Goal: Task Accomplishment & Management: Complete application form

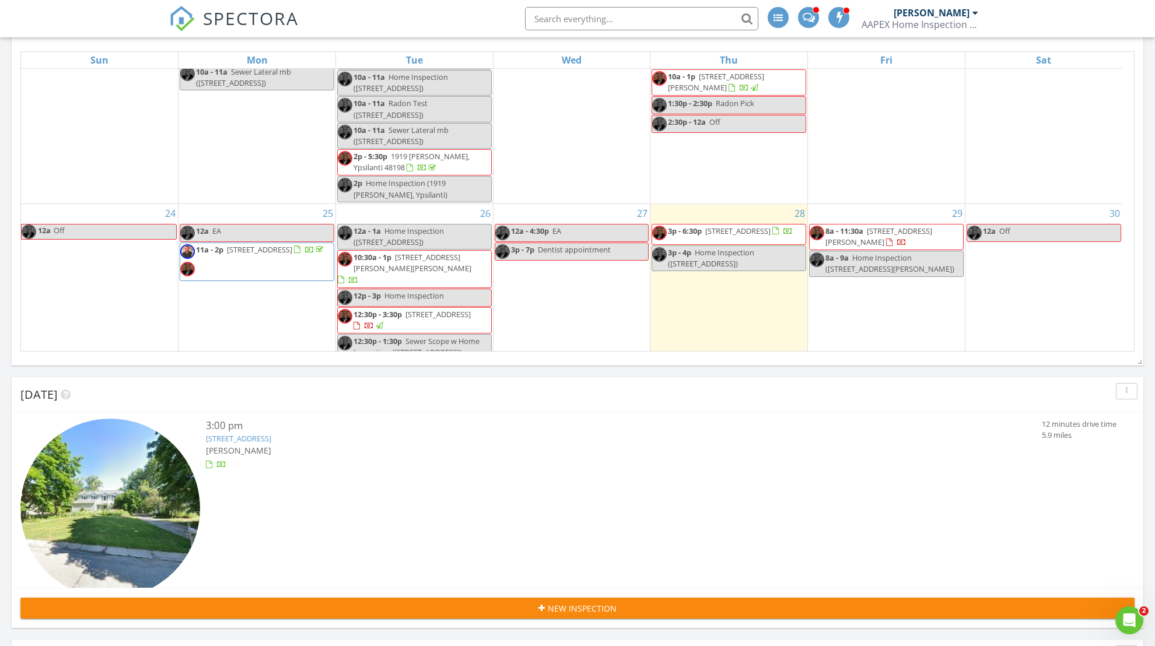
scroll to position [493, 0]
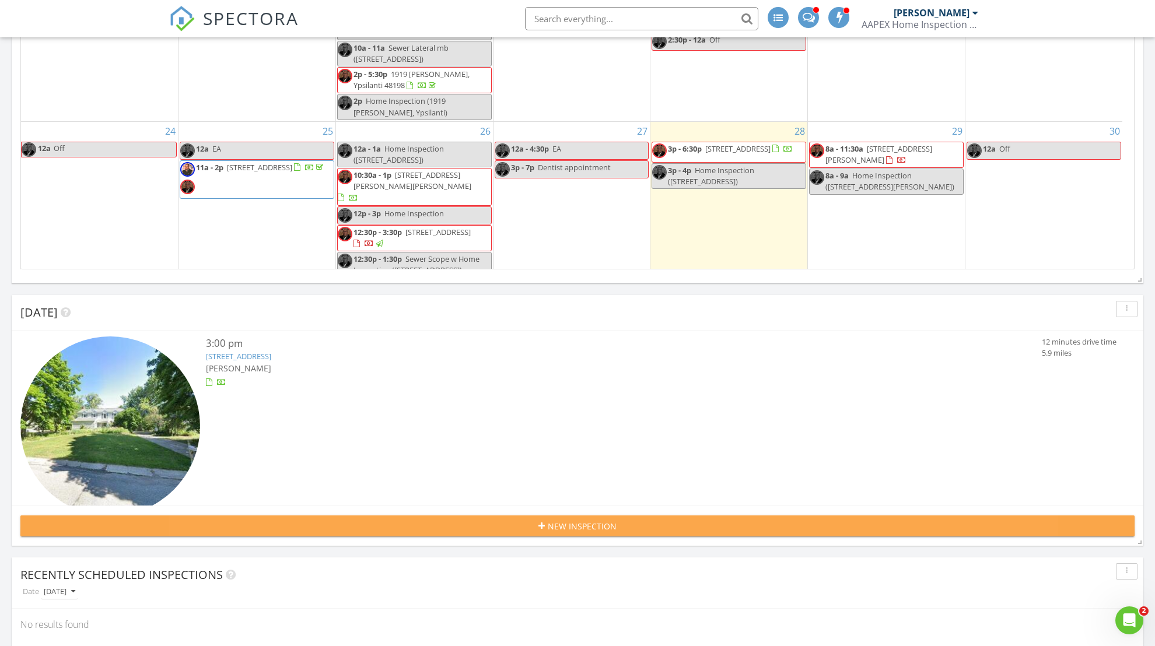
click at [595, 525] on span "New Inspection" at bounding box center [582, 526] width 69 height 12
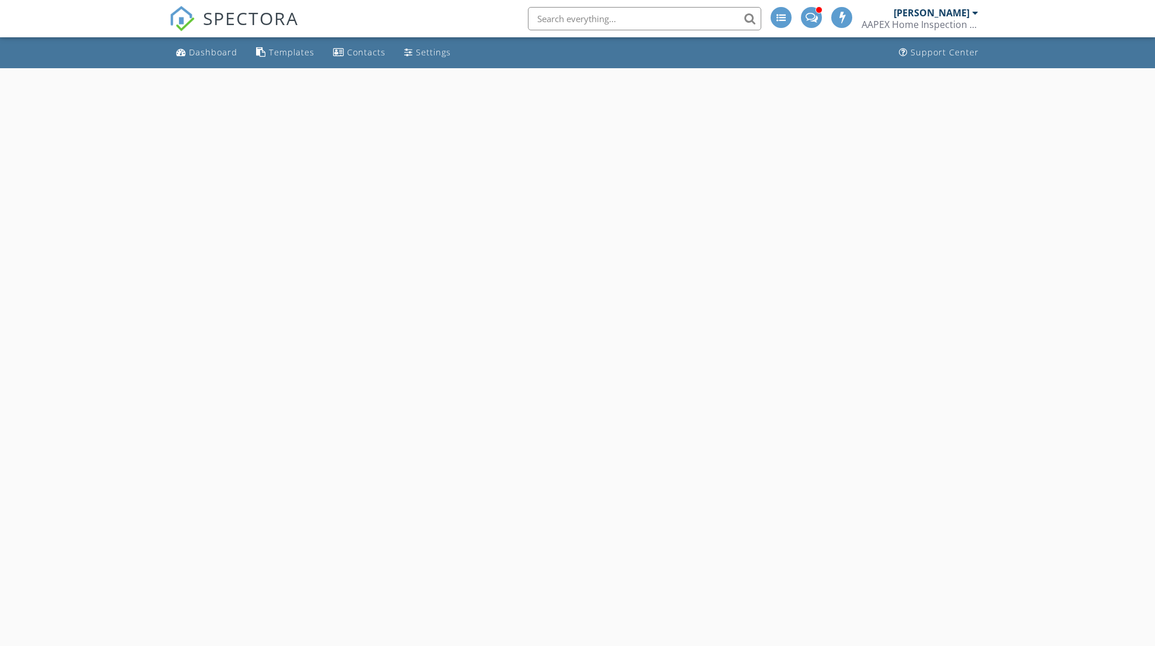
select select "7"
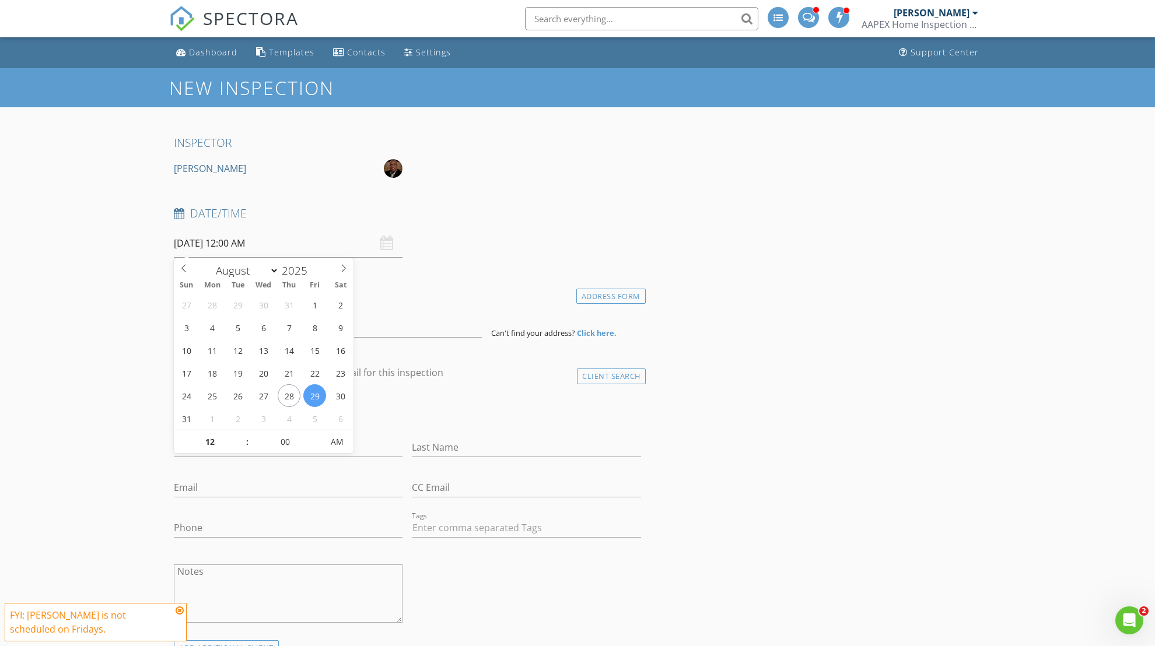
click at [243, 241] on input "08/29/2025 12:00 AM" at bounding box center [288, 243] width 229 height 29
type input "08/29/2025 12:00 PM"
click at [341, 443] on span "PM" at bounding box center [337, 441] width 32 height 23
type input "01"
type input "08/29/2025 1:00 PM"
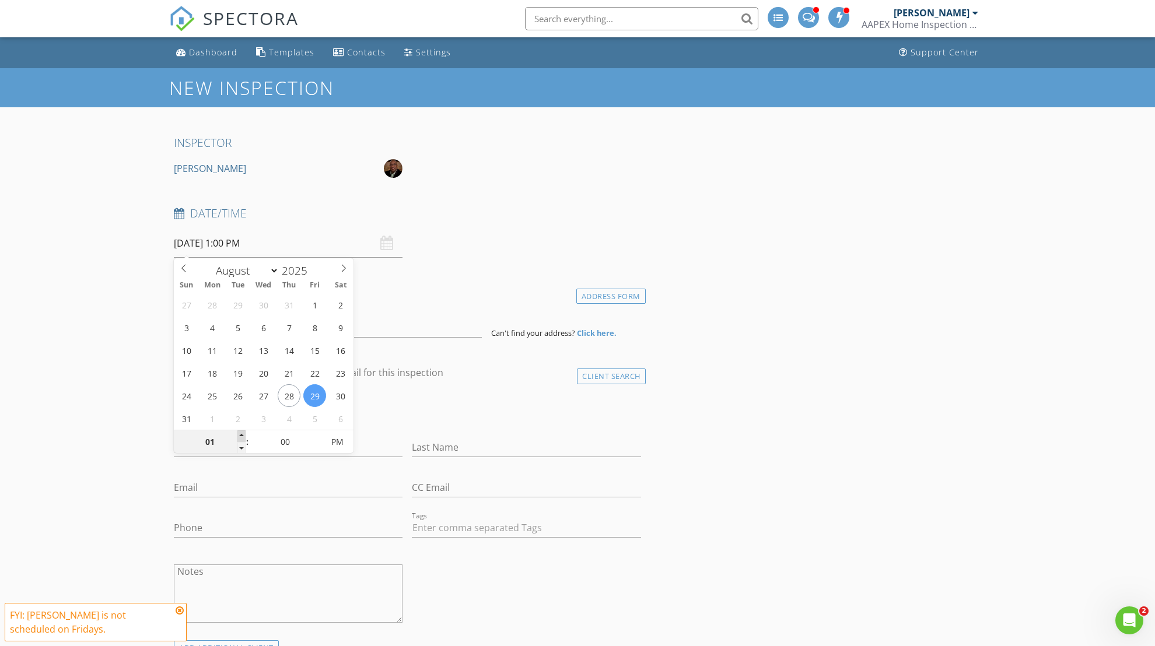
click at [242, 436] on span at bounding box center [241, 436] width 8 height 12
type input "05"
type input "08/29/2025 1:05 PM"
click at [320, 436] on span at bounding box center [317, 436] width 8 height 12
type input "10"
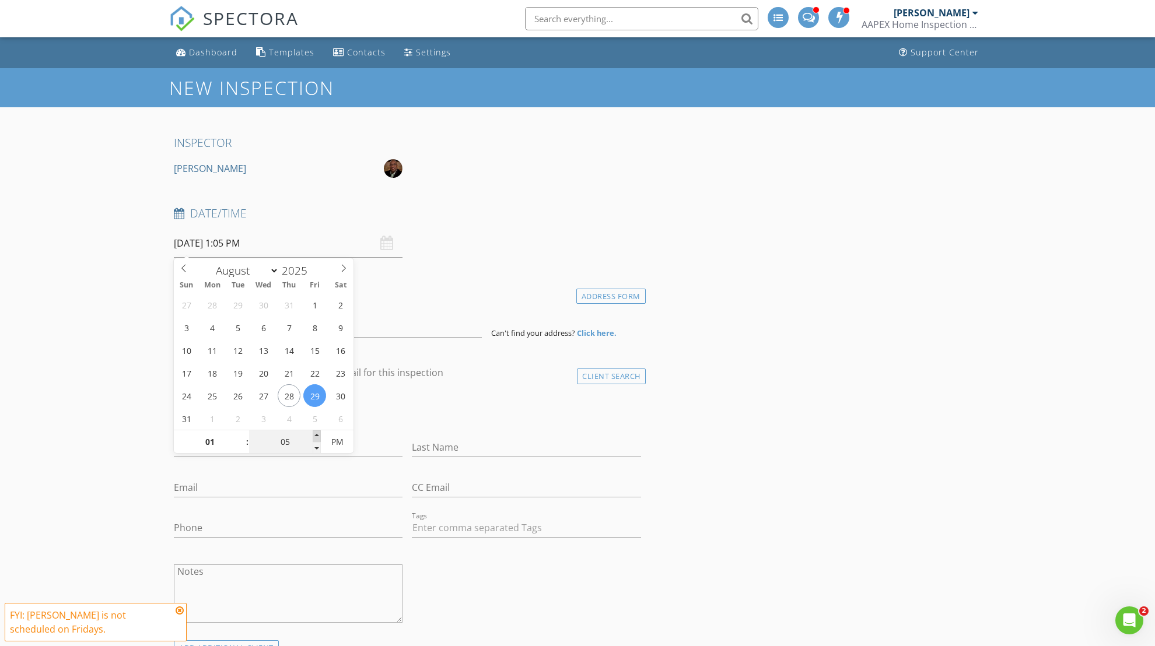
type input "08/29/2025 1:10 PM"
click at [320, 436] on span at bounding box center [317, 436] width 8 height 12
type input "15"
type input "08/29/2025 1:15 PM"
click at [320, 436] on span at bounding box center [317, 436] width 8 height 12
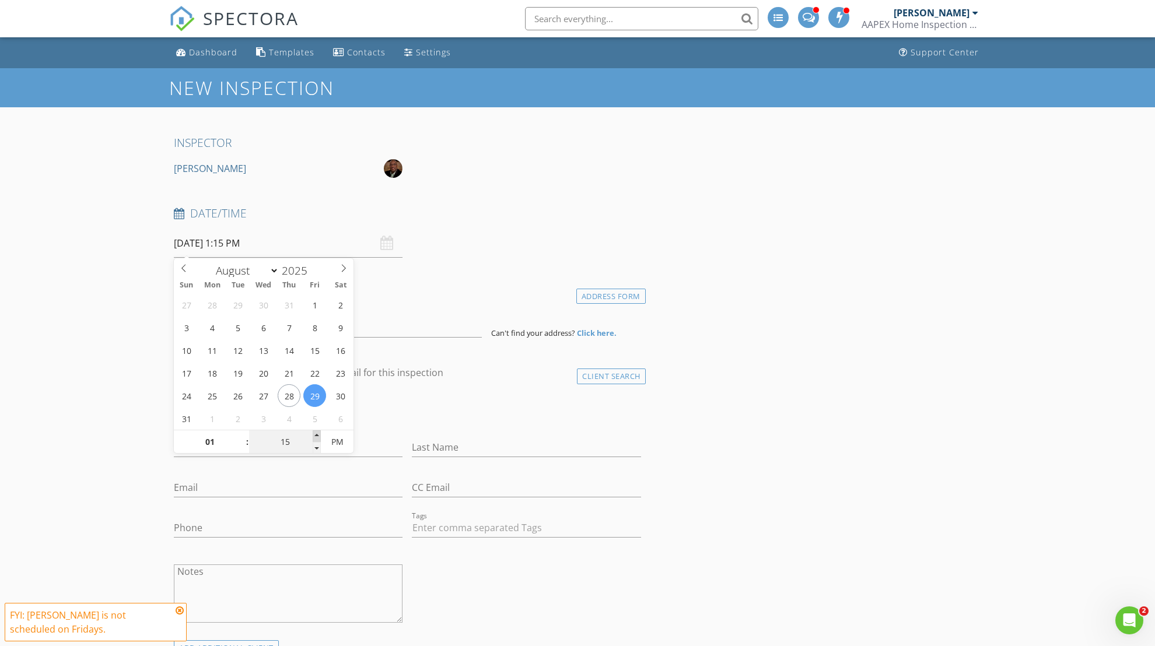
type input "20"
type input "08/29/2025 1:20 PM"
click at [320, 436] on span at bounding box center [317, 436] width 8 height 12
type input "25"
type input "08/29/2025 1:25 PM"
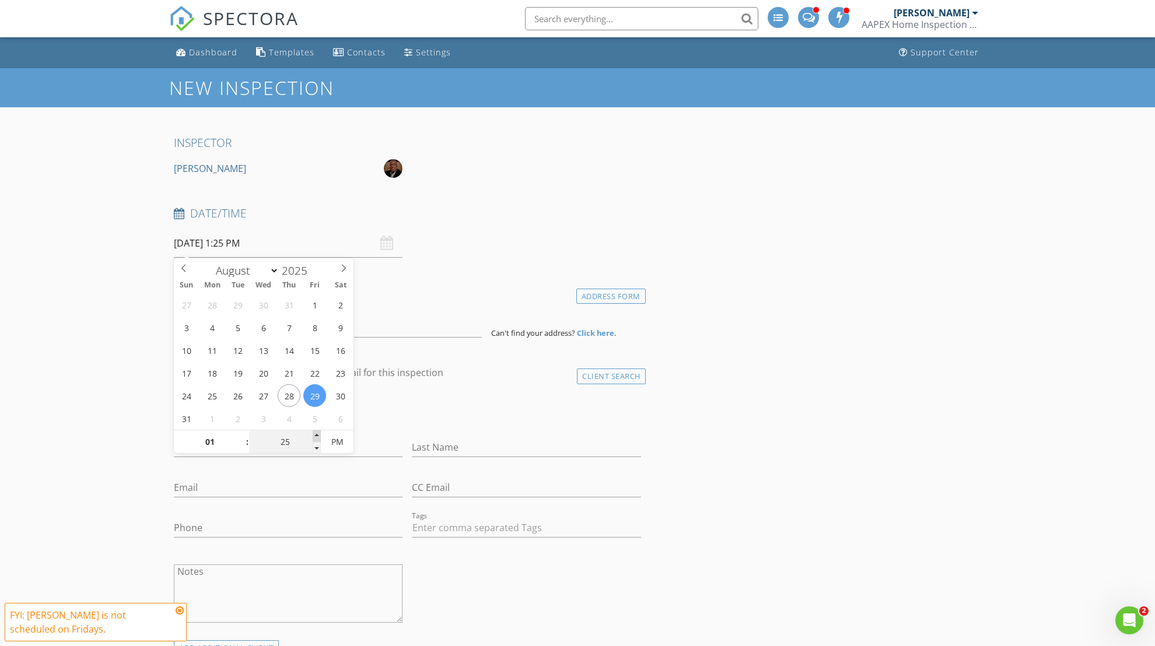
click at [320, 436] on span at bounding box center [317, 436] width 8 height 12
type input "30"
type input "08/29/2025 1:30 PM"
click at [320, 436] on span at bounding box center [317, 436] width 8 height 12
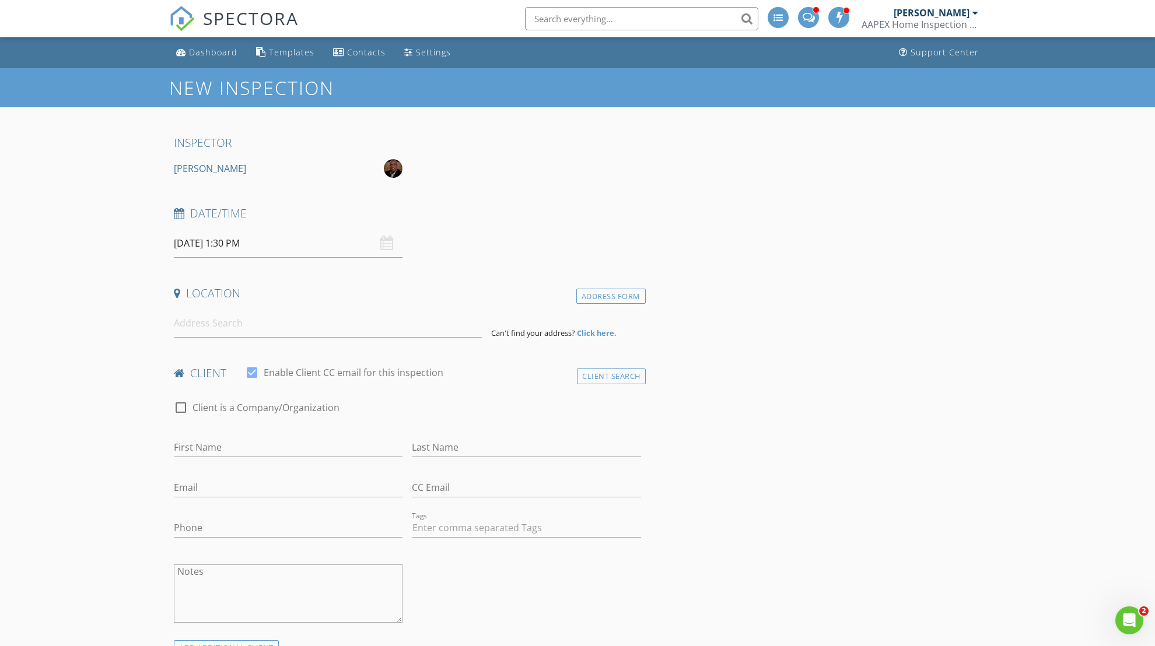
click at [520, 256] on div "Date/Time 08/29/2025 1:30 PM" at bounding box center [407, 232] width 476 height 52
click at [232, 322] on input at bounding box center [328, 323] width 308 height 29
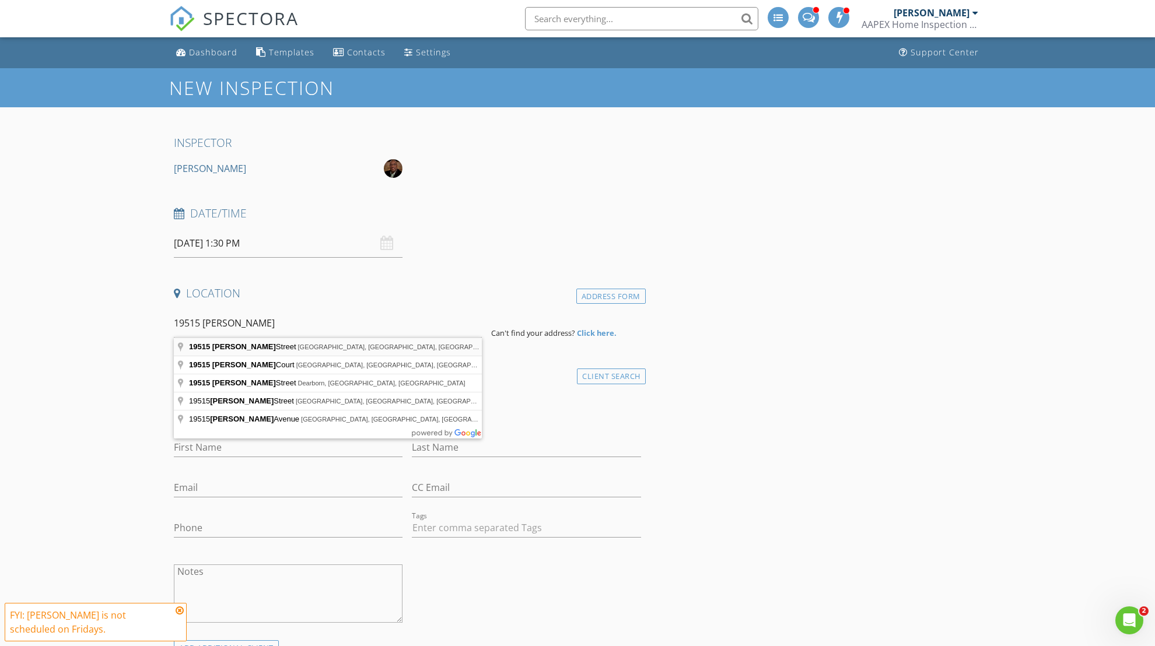
type input "19515 Patton Street, Detroit, MI, USA"
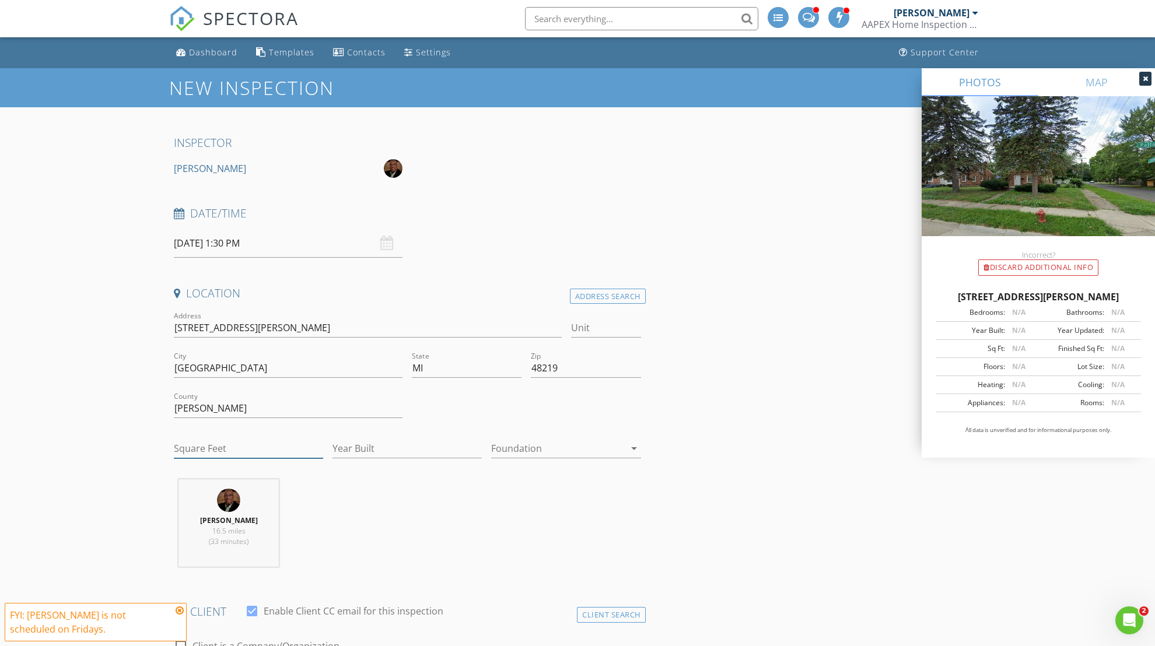
click at [199, 444] on input "Square Feet" at bounding box center [248, 448] width 149 height 19
type input "822"
click at [404, 448] on input "Year Built" at bounding box center [406, 448] width 149 height 19
type input "1948"
click at [400, 512] on div "Maceo Banks 16.5 miles (33 minutes)" at bounding box center [407, 527] width 476 height 97
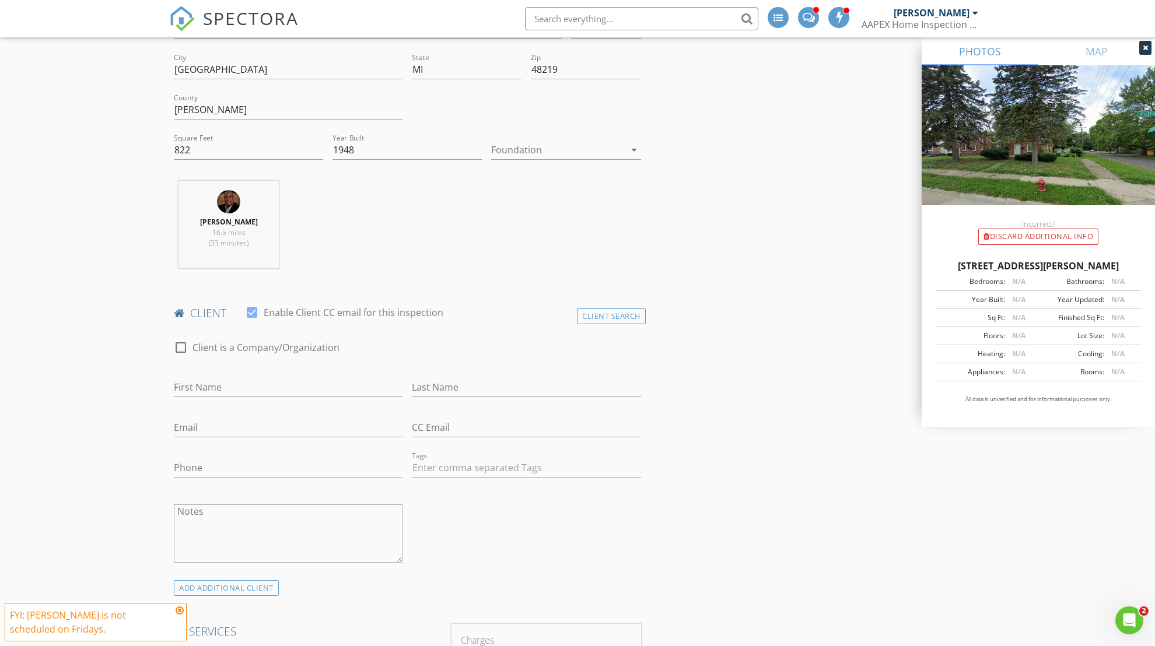
scroll to position [474, 0]
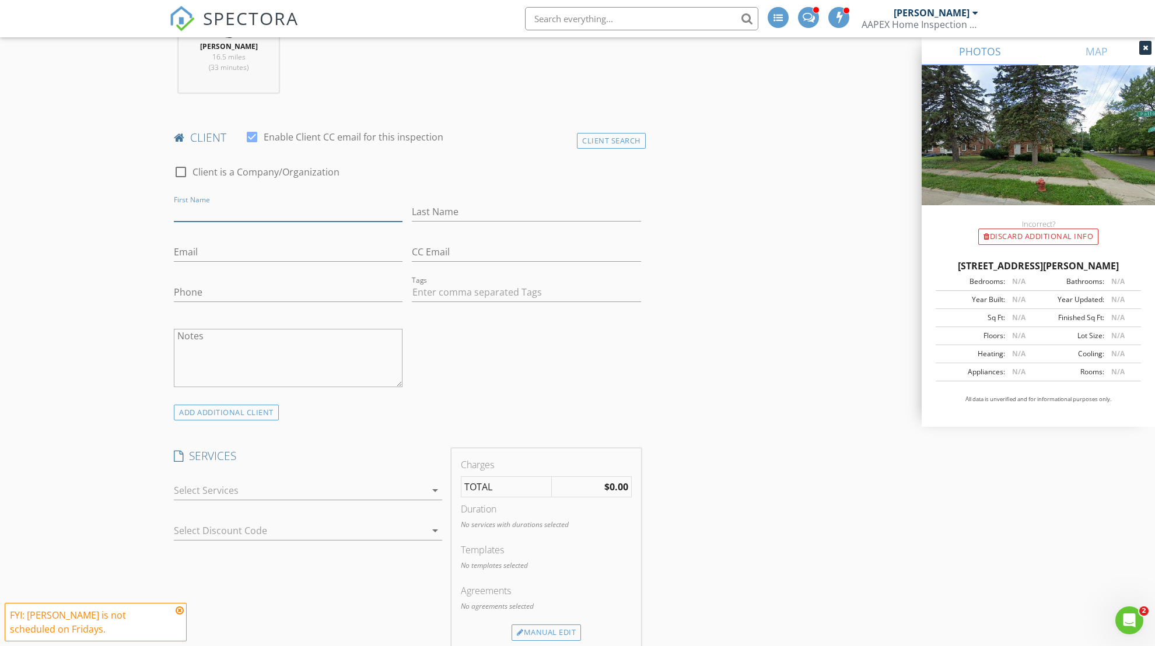
click at [210, 210] on input "First Name" at bounding box center [288, 211] width 229 height 19
type input "Issac"
click at [479, 212] on input "Last Name" at bounding box center [526, 211] width 229 height 19
type input "Simpson"
click at [235, 240] on div "Email" at bounding box center [288, 255] width 229 height 38
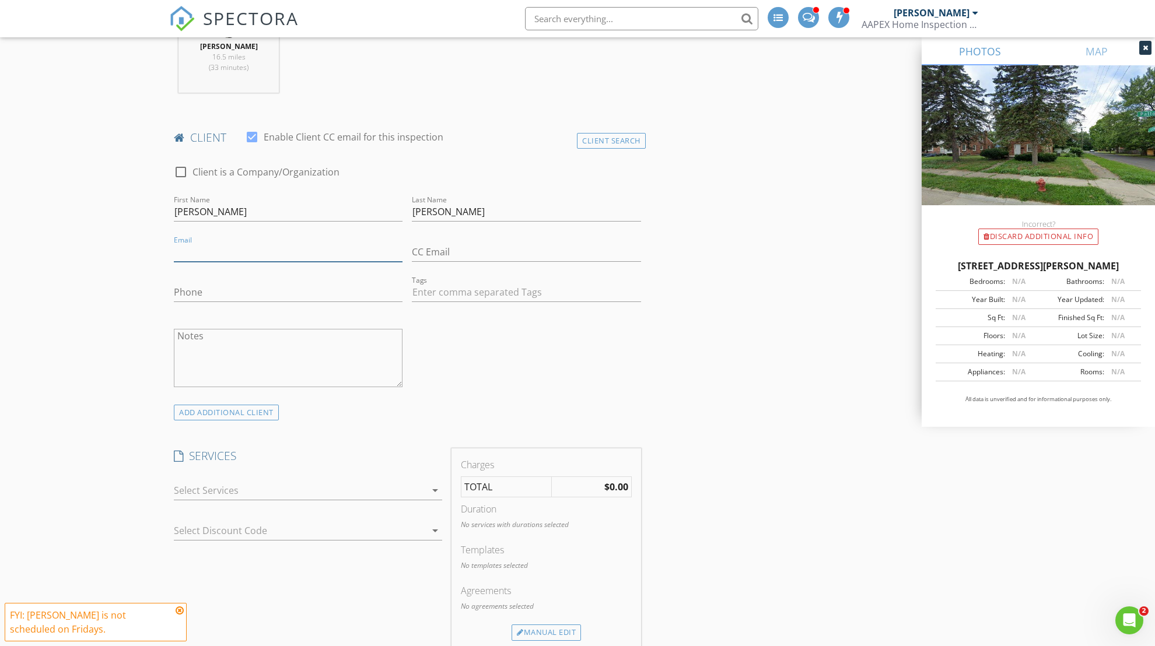
click at [217, 257] on input "Email" at bounding box center [288, 252] width 229 height 19
type input "issacs767@gmail.com"
click at [289, 294] on input "Phone" at bounding box center [288, 292] width 229 height 19
type input "313-551-1063"
click at [431, 489] on icon "arrow_drop_down" at bounding box center [435, 490] width 14 height 14
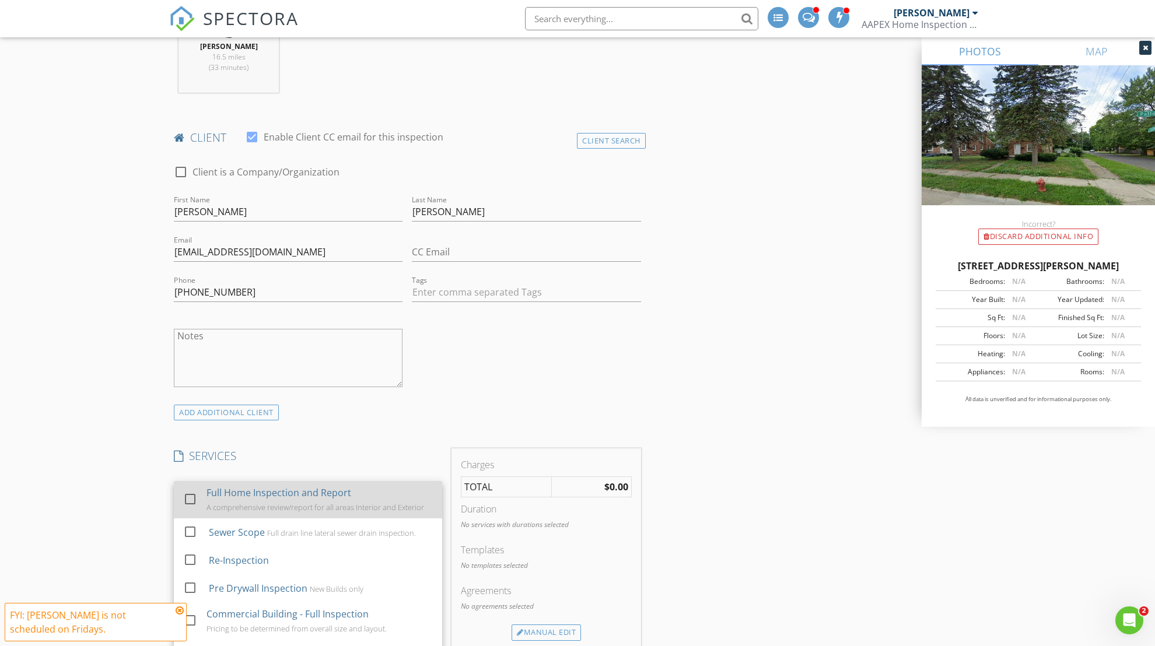
click at [188, 495] on div at bounding box center [190, 499] width 20 height 20
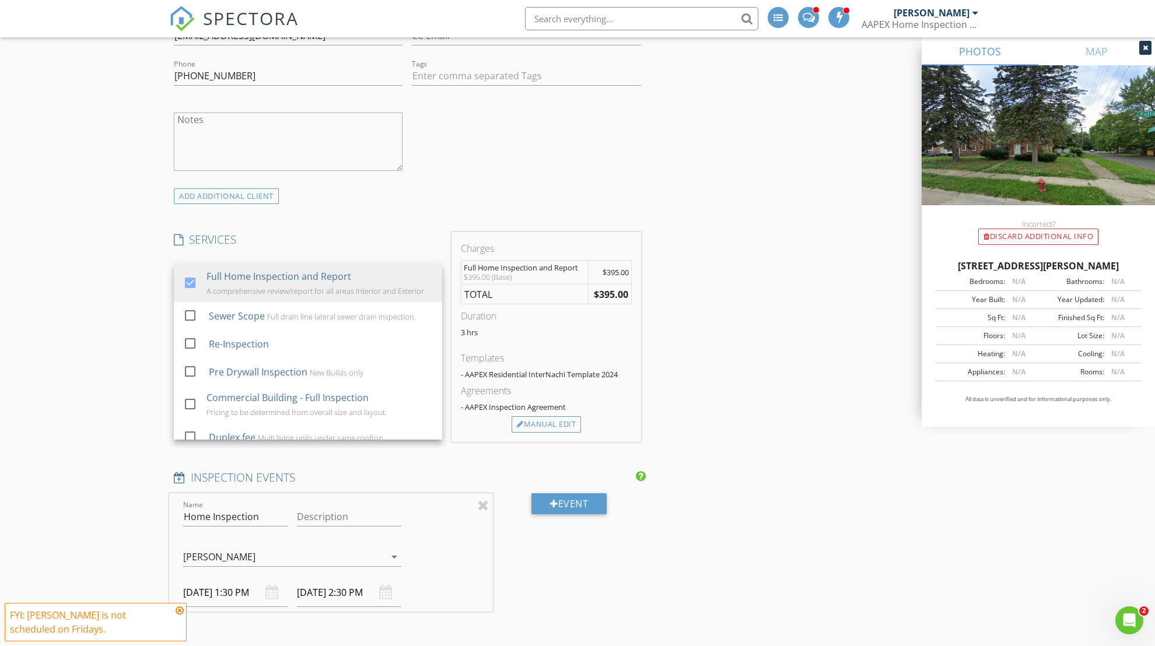
scroll to position [715, 0]
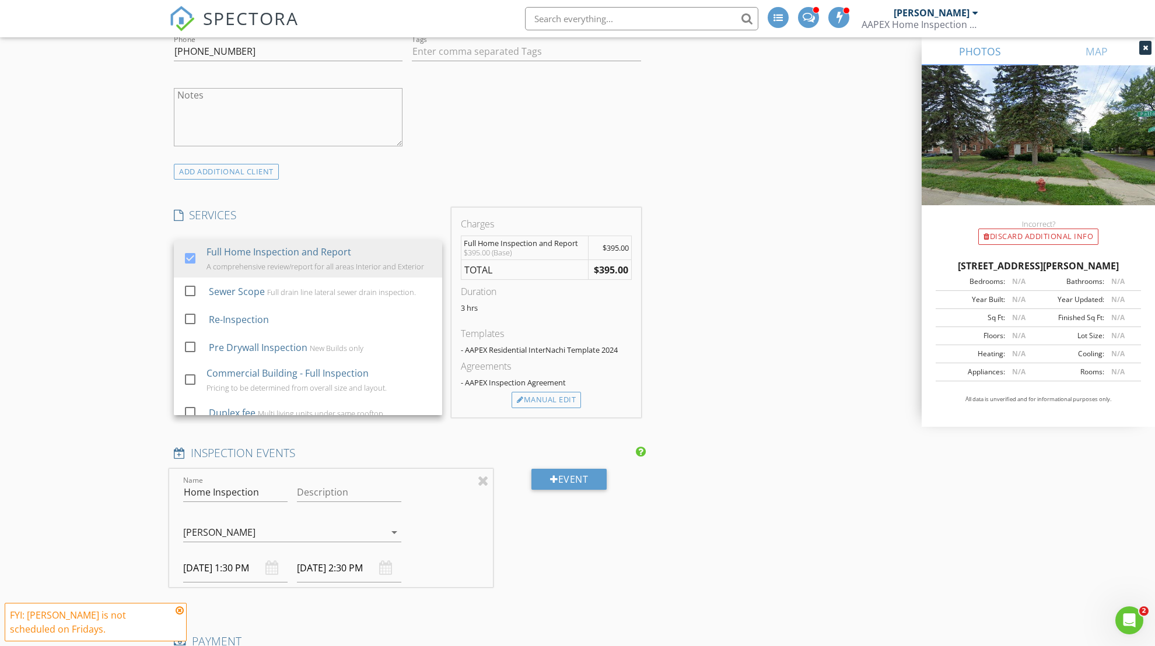
click at [521, 146] on div "check_box_outline_blank Client is a Company/Organization First Name Issac Last …" at bounding box center [407, 38] width 476 height 251
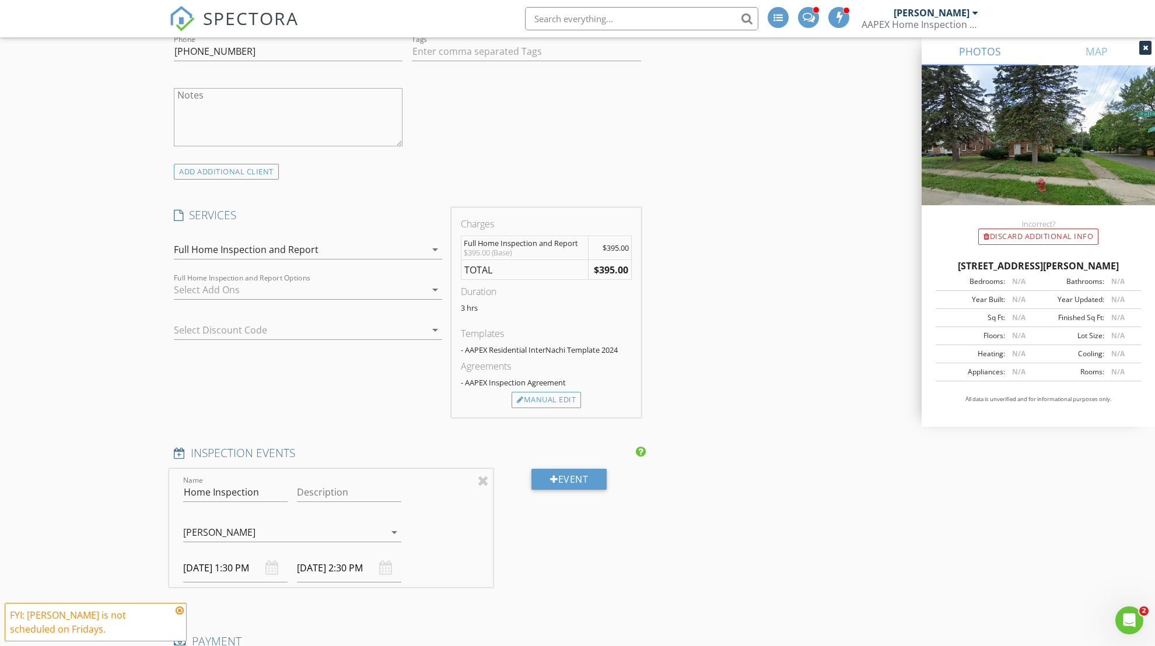
click at [433, 289] on icon "arrow_drop_down" at bounding box center [435, 290] width 14 height 14
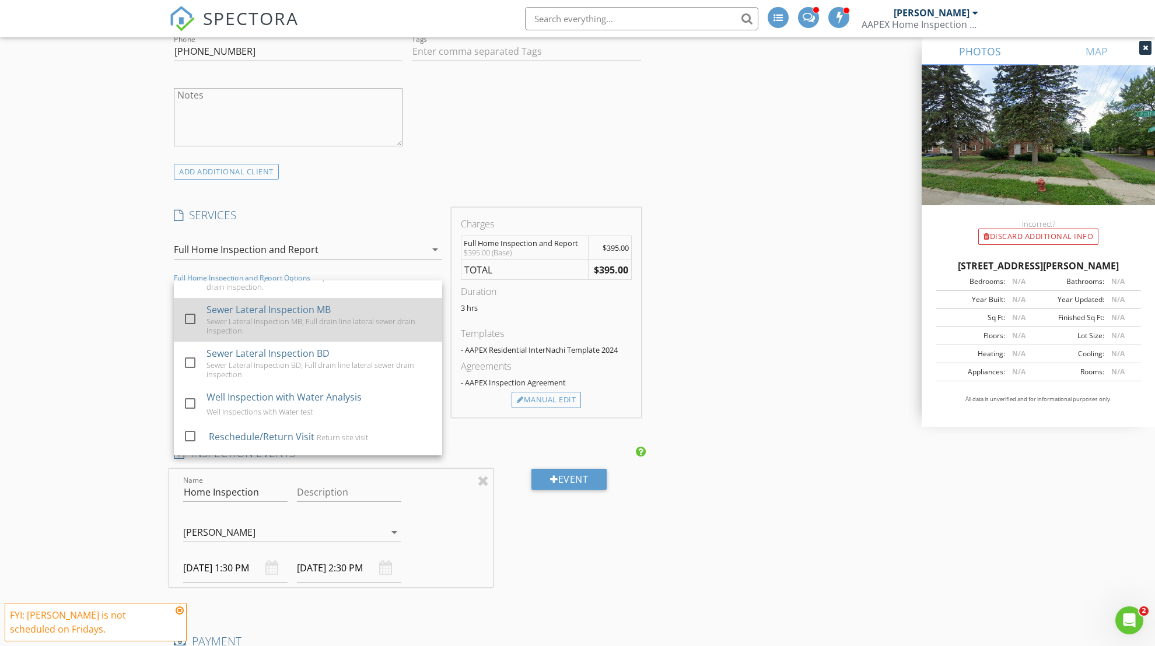
click at [194, 322] on div at bounding box center [190, 319] width 20 height 20
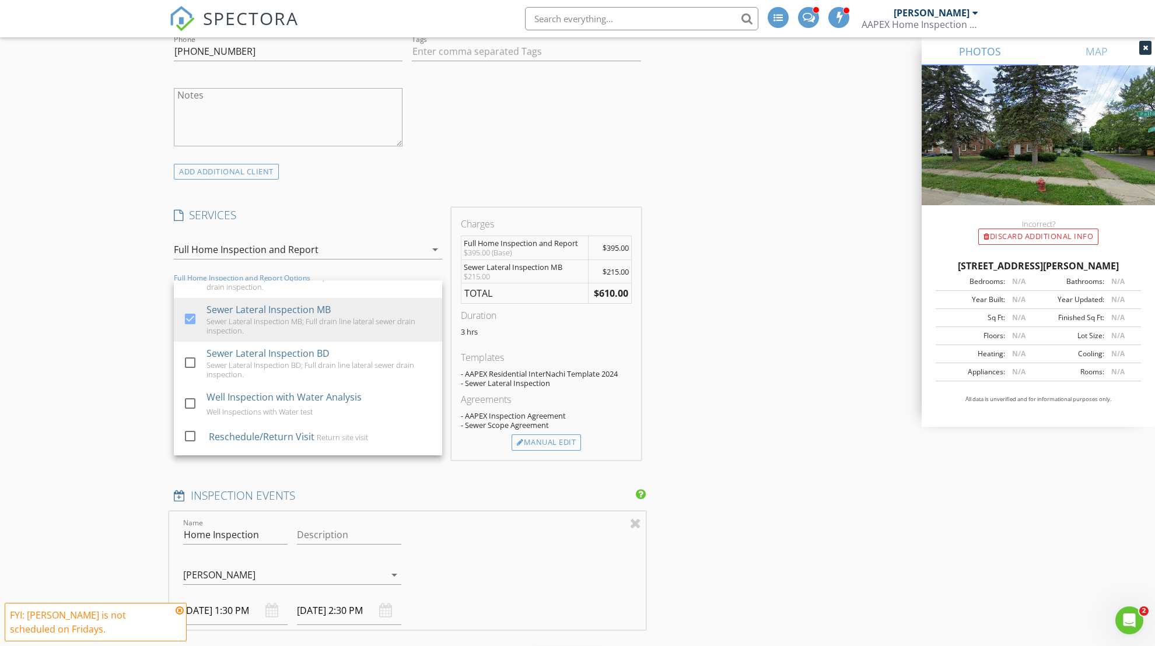
click at [488, 181] on div "INSPECTOR Maceo Banks Date/Time 08/29/2025 1:30 PM Location Address Search Addr…" at bounding box center [407, 559] width 476 height 2278
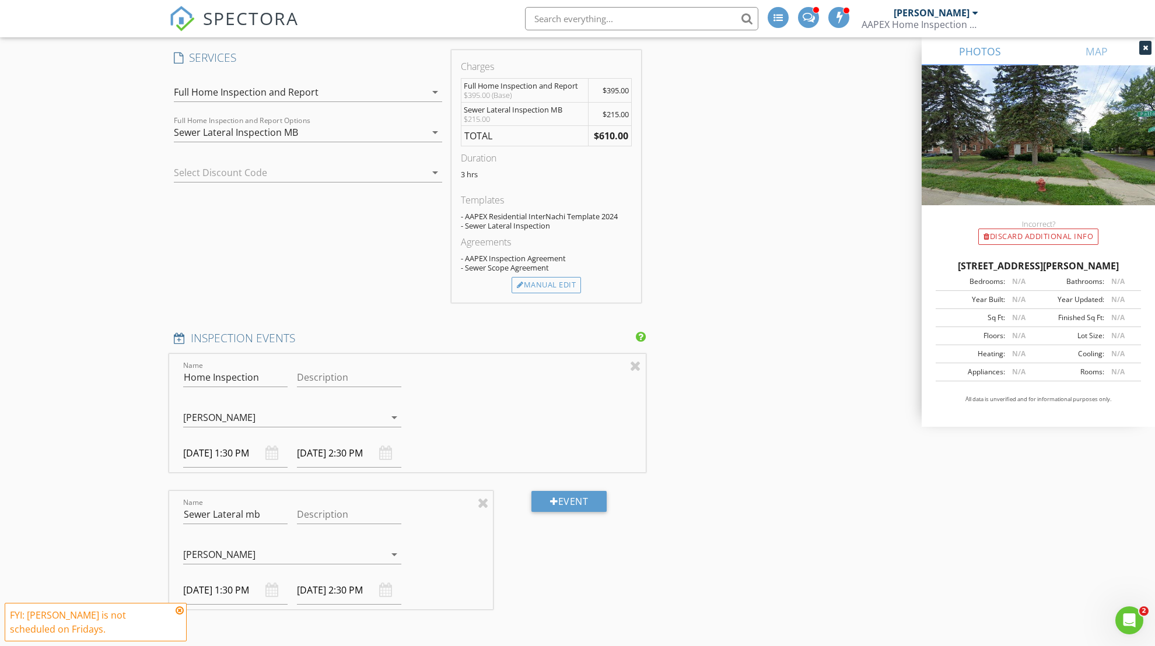
scroll to position [1034, 0]
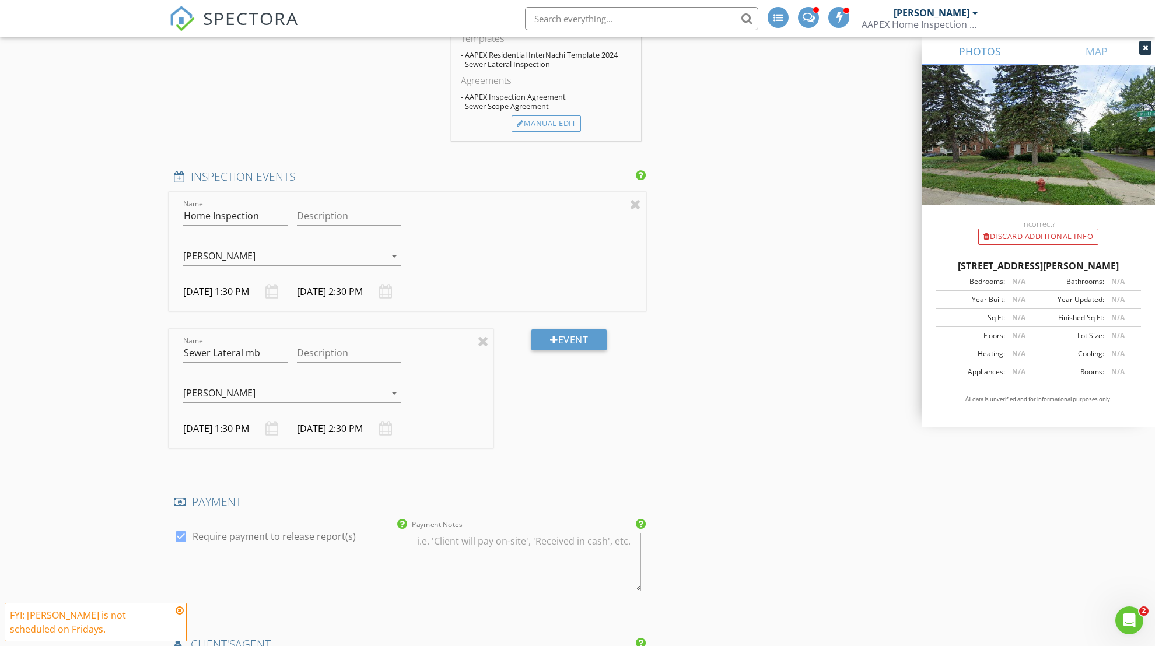
click at [401, 252] on icon "arrow_drop_down" at bounding box center [394, 256] width 14 height 14
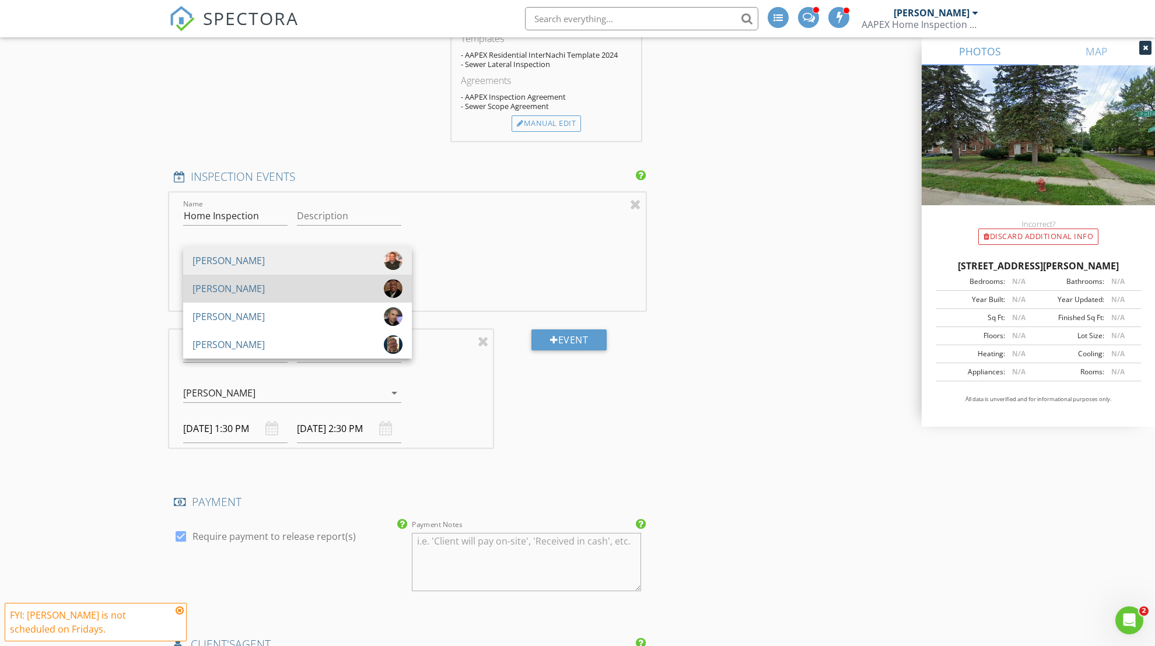
click at [292, 280] on div "[PERSON_NAME]" at bounding box center [297, 288] width 210 height 19
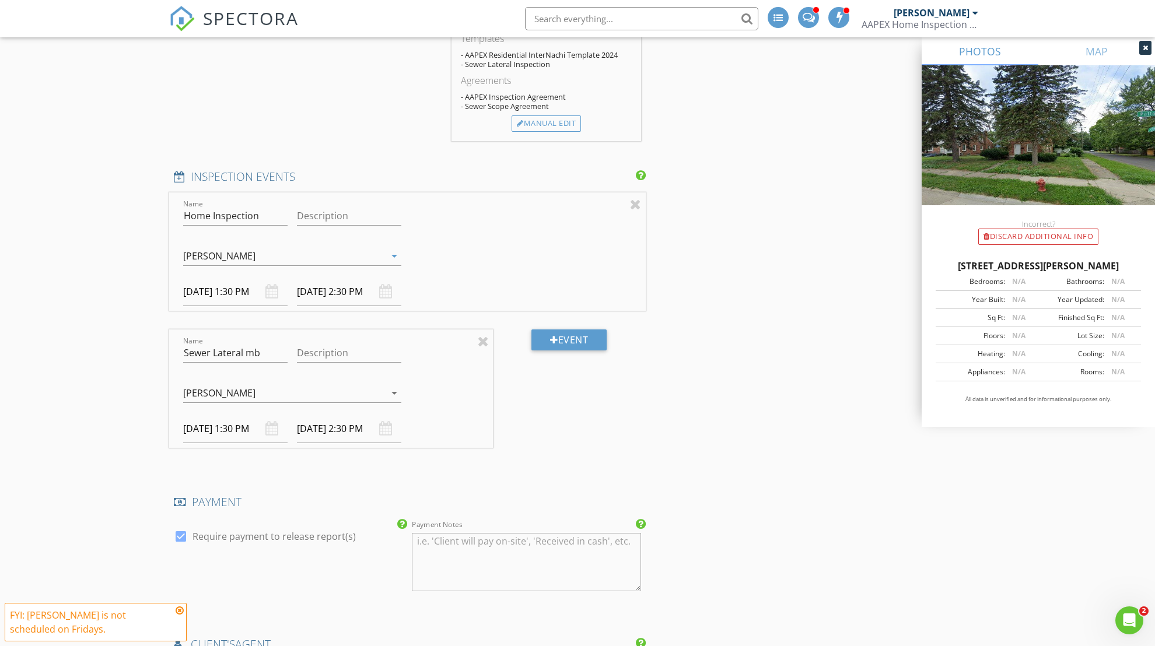
click at [378, 392] on div "Steve Johnson" at bounding box center [284, 393] width 202 height 19
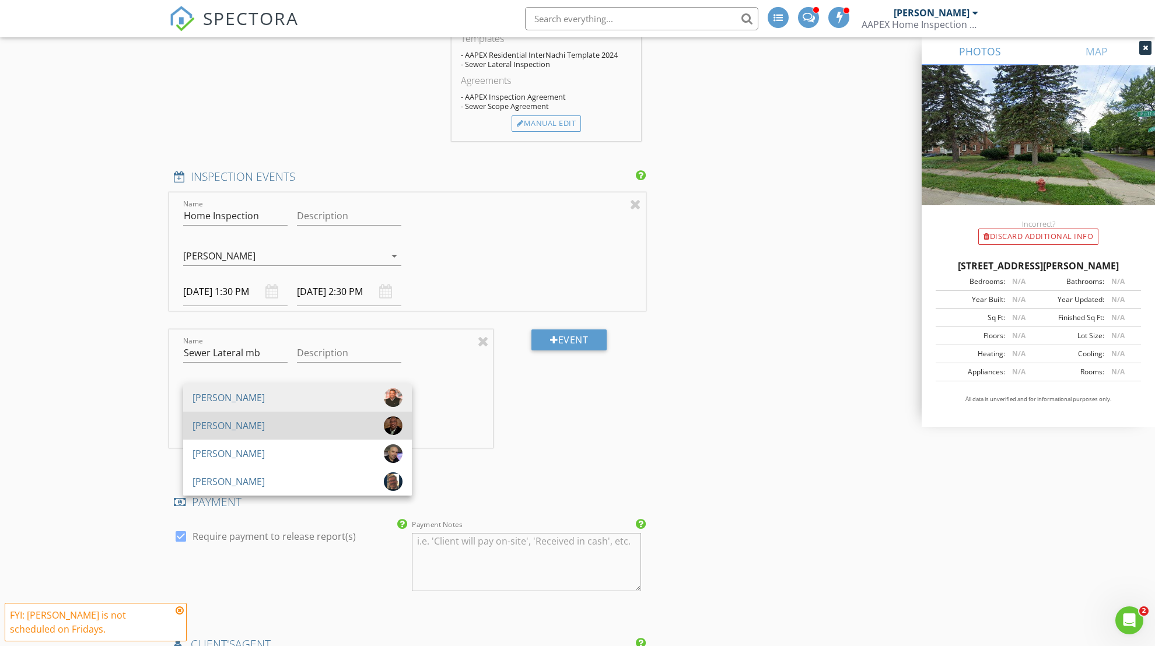
click at [269, 423] on div "[PERSON_NAME]" at bounding box center [297, 425] width 210 height 19
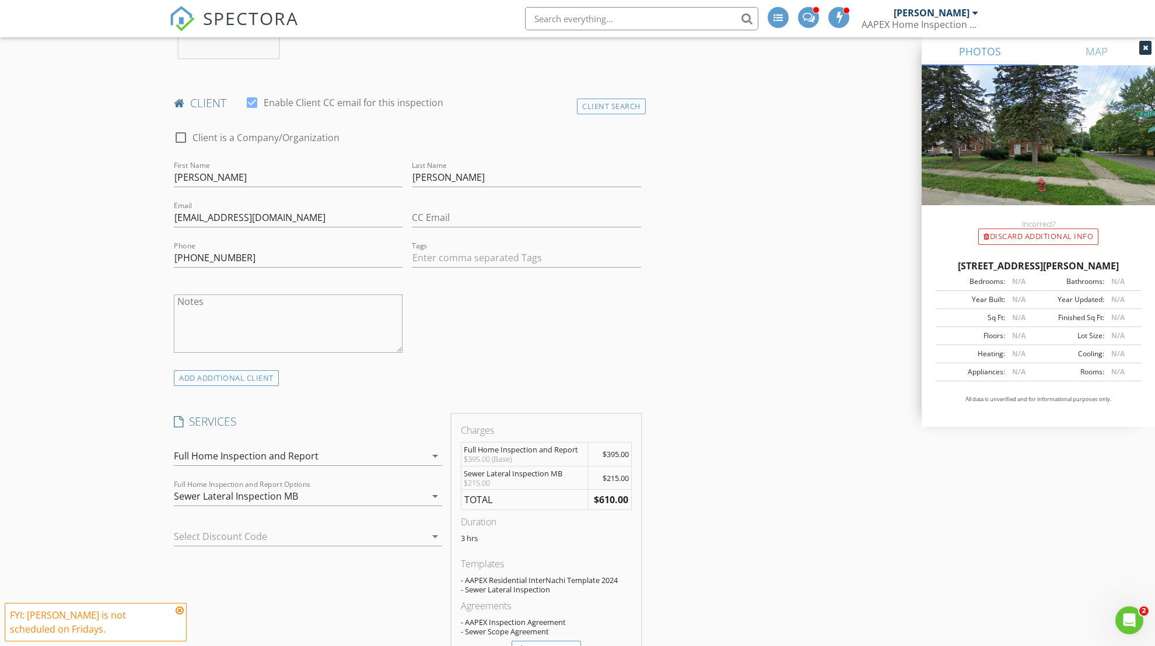
scroll to position [353, 0]
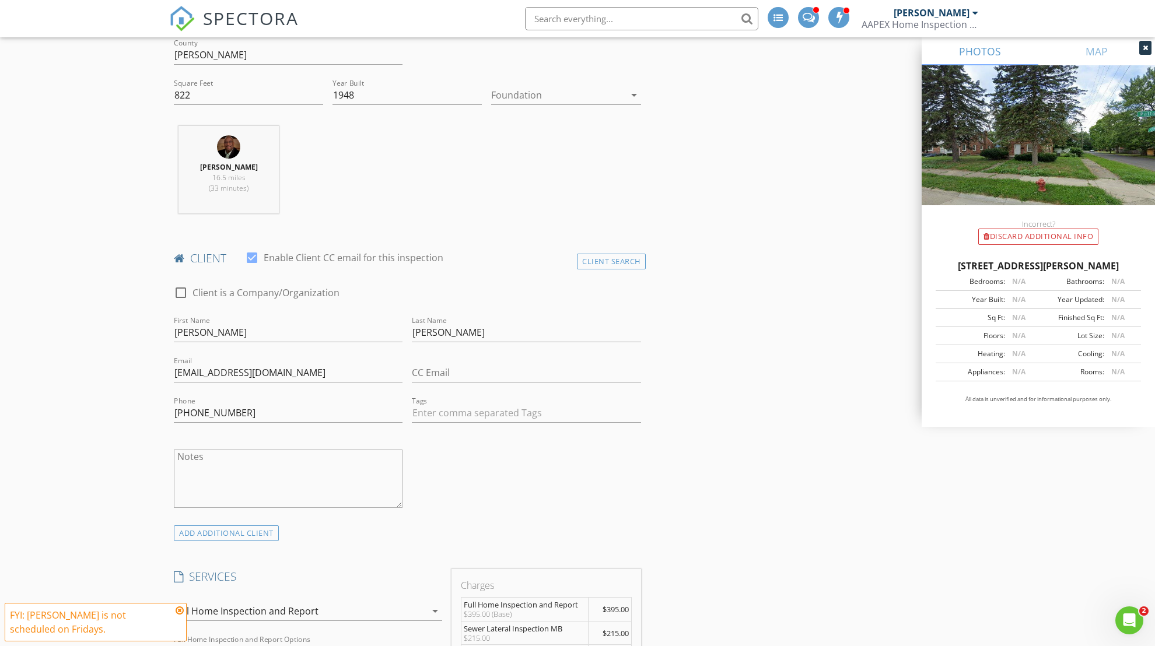
click at [178, 610] on icon at bounding box center [180, 610] width 8 height 9
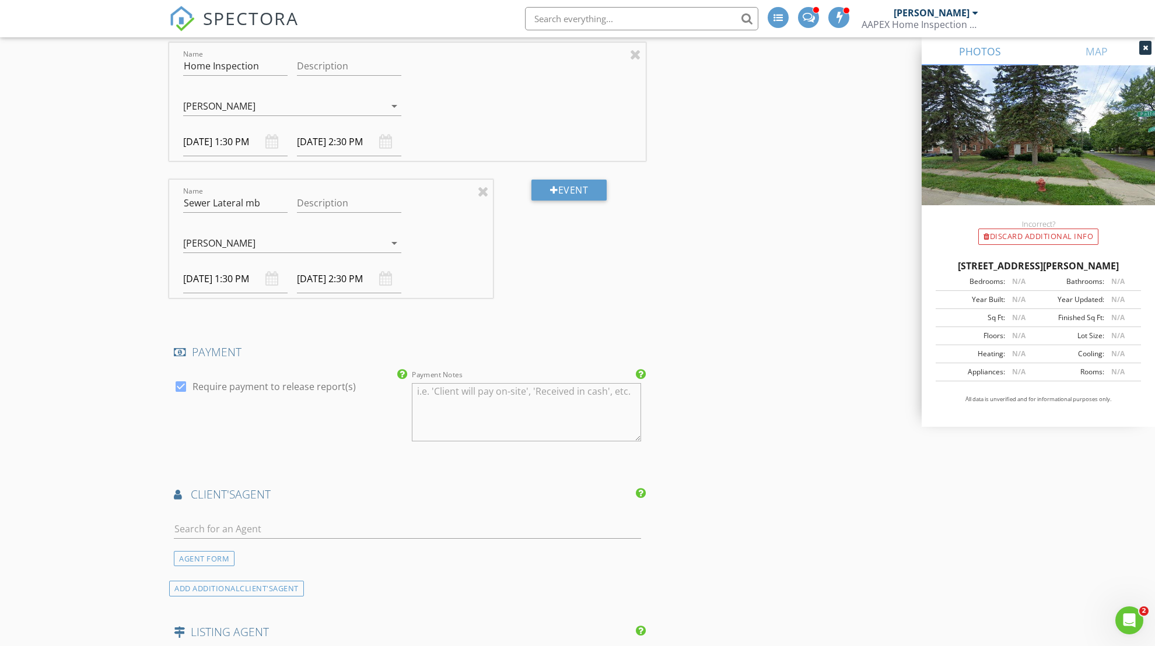
scroll to position [1159, 0]
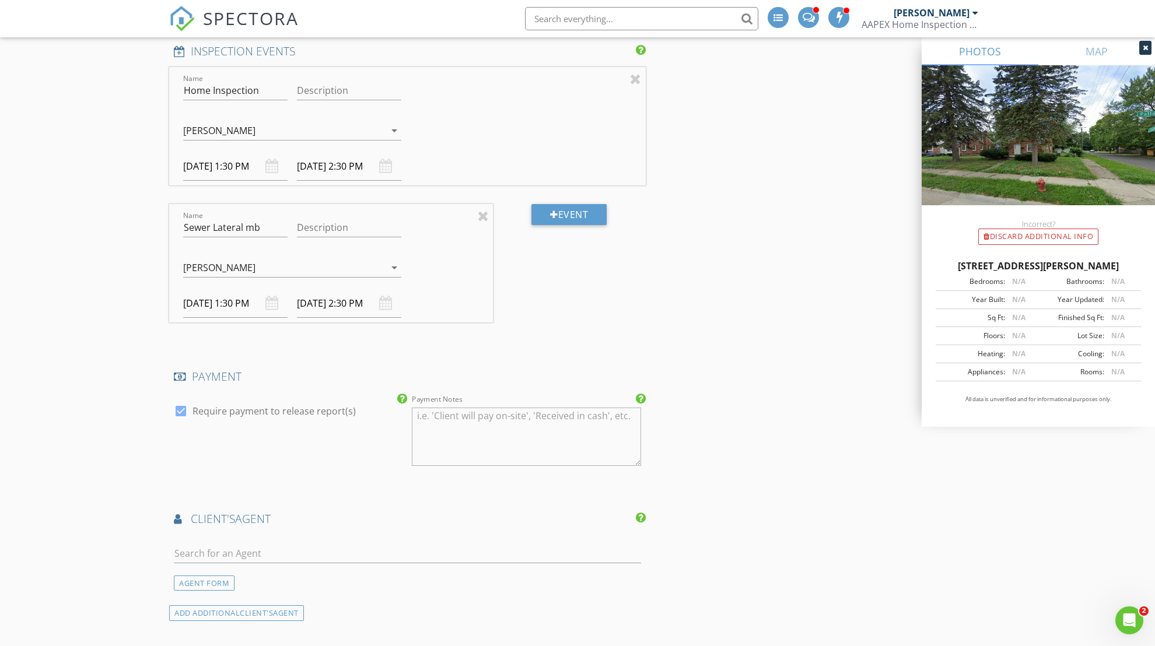
click at [393, 161] on div "08/29/2025 2:30 PM" at bounding box center [349, 166] width 104 height 29
click at [377, 163] on input "08/29/2025 2:30 PM" at bounding box center [349, 166] width 104 height 29
type input "03"
type input "08/29/2025 3:30 PM"
click at [368, 355] on span at bounding box center [370, 356] width 8 height 12
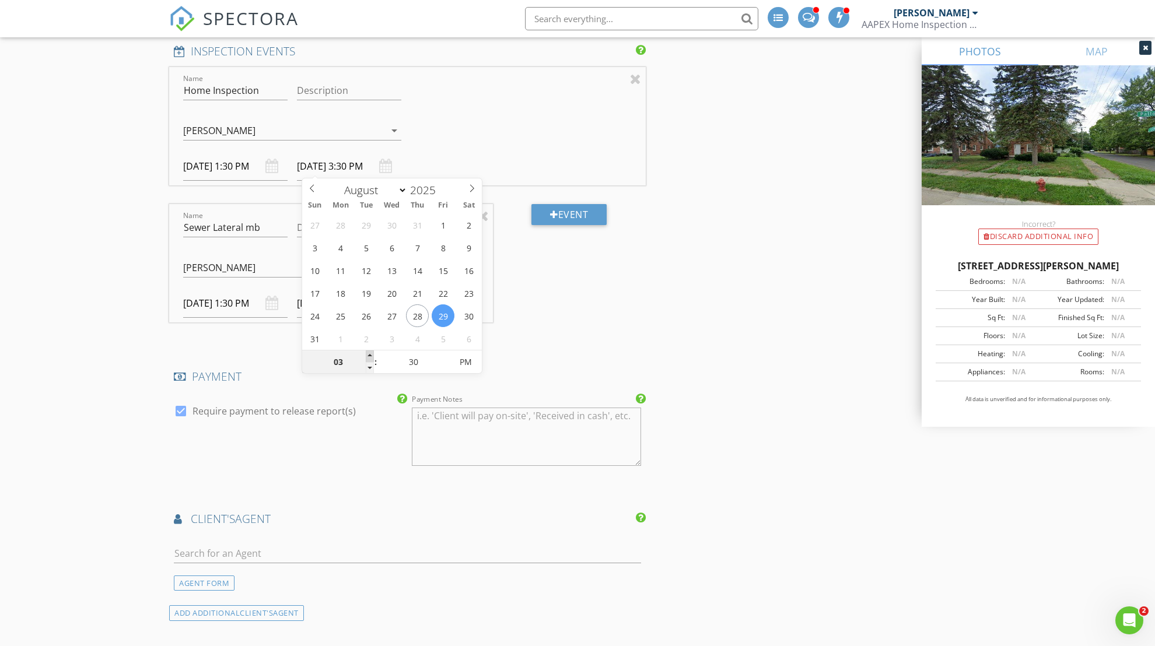
type input "04"
type input "08/29/2025 4:30 PM"
click at [368, 355] on span at bounding box center [370, 356] width 8 height 12
click at [710, 336] on div "INSPECTOR Maceo Banks Date/Time 08/29/2025 1:30 PM Location Address Search Addr…" at bounding box center [577, 149] width 816 height 2346
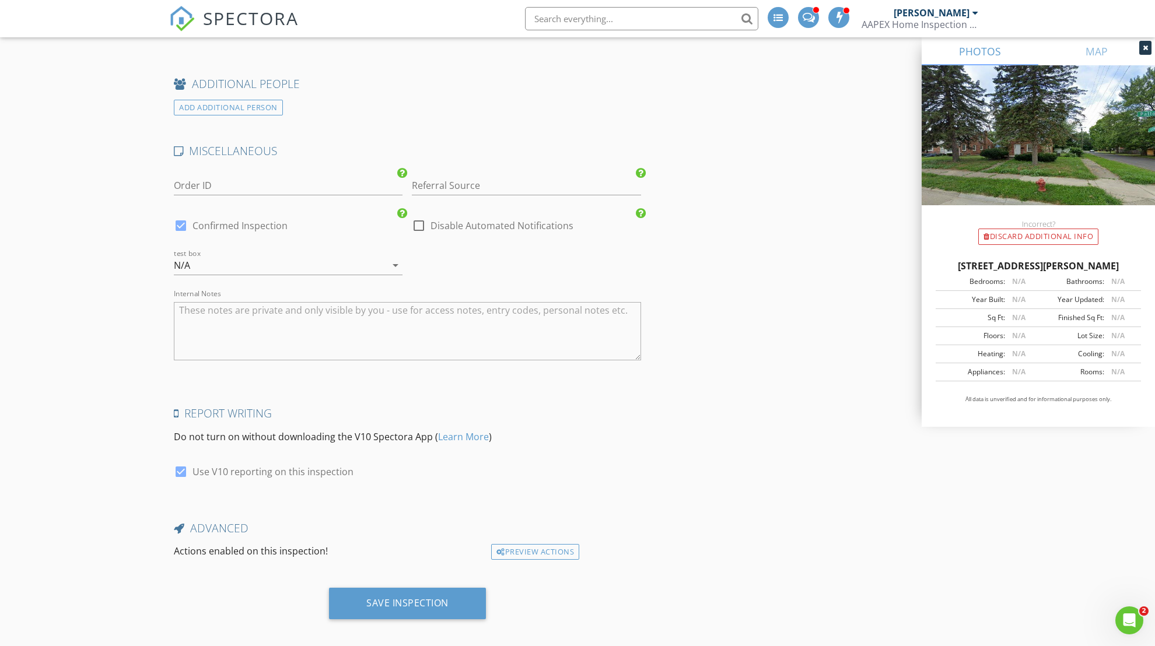
scroll to position [1857, 0]
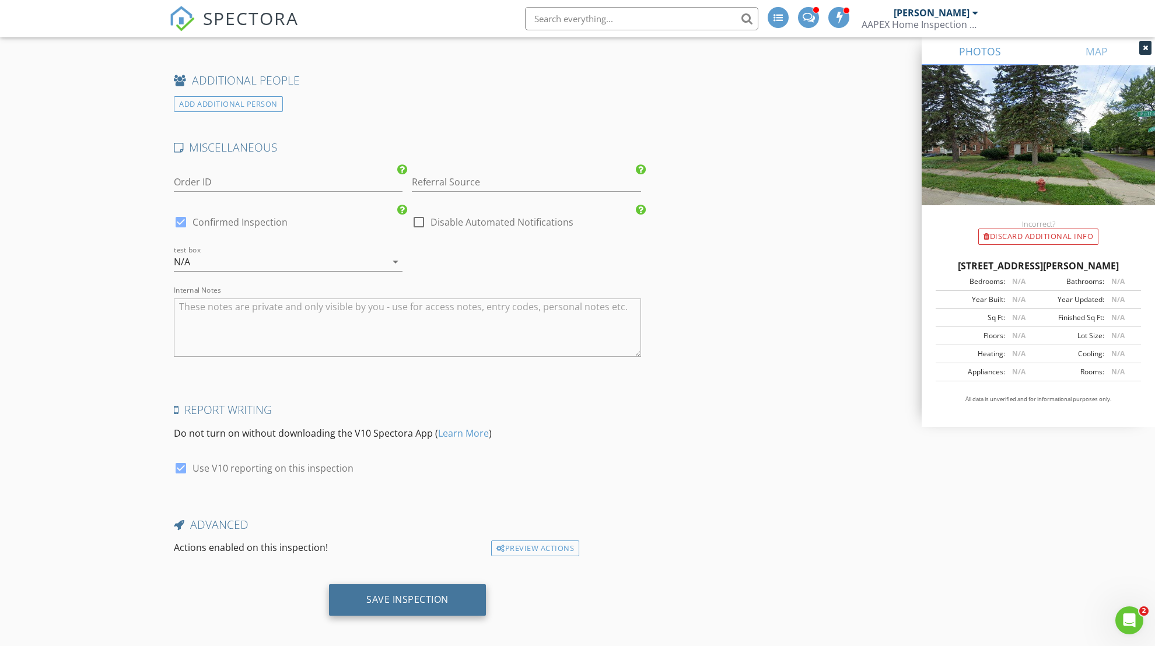
click at [453, 594] on div "Save Inspection" at bounding box center [407, 599] width 157 height 31
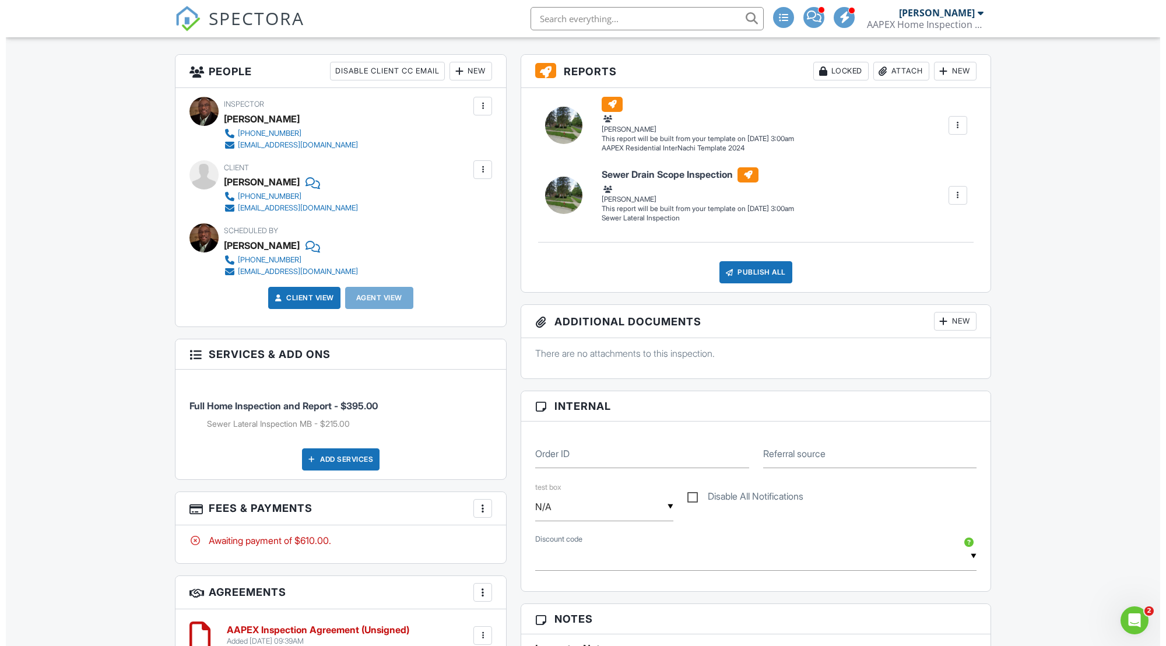
scroll to position [47, 0]
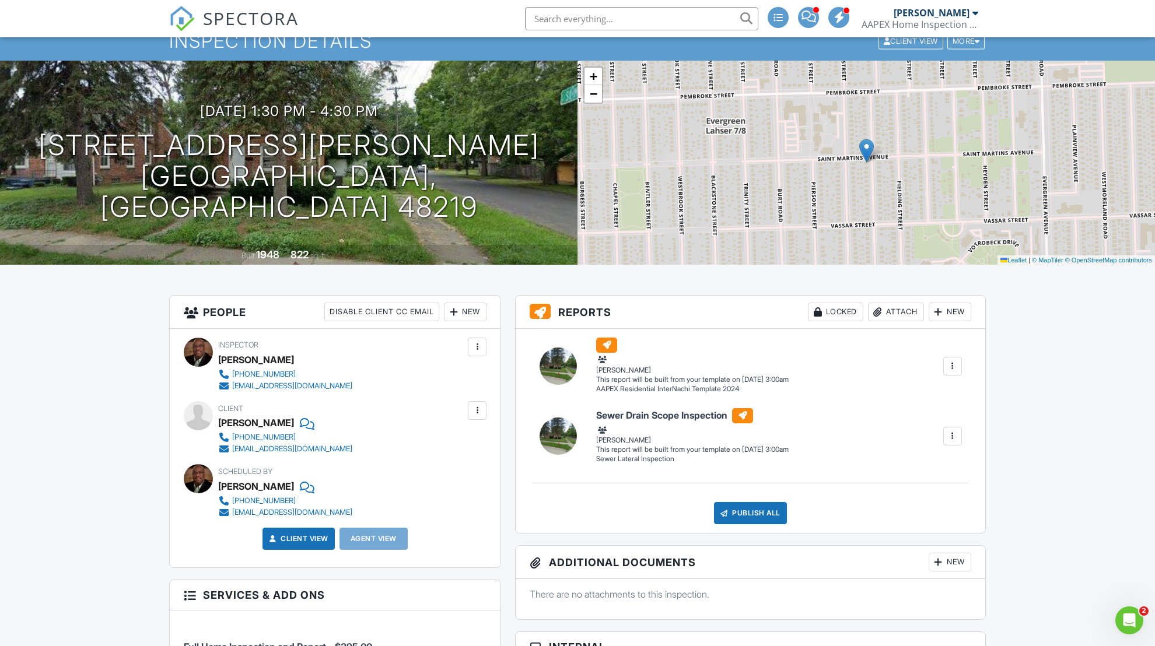
click at [476, 405] on div at bounding box center [477, 411] width 12 height 12
click at [357, 440] on div "Client Issac Simpson 313-551-1063 issacs767@gmail.com" at bounding box center [313, 428] width 190 height 54
click at [479, 409] on div at bounding box center [477, 411] width 12 height 12
click at [448, 447] on li "Edit" at bounding box center [449, 446] width 59 height 29
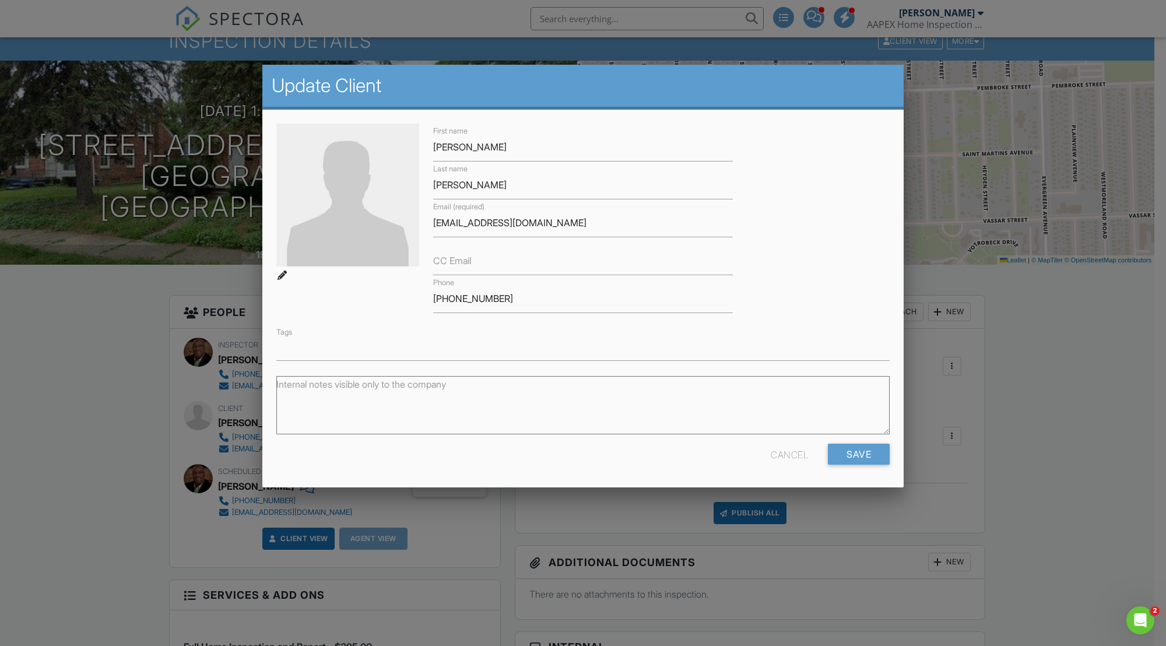
click at [318, 345] on input "text" at bounding box center [583, 351] width 611 height 12
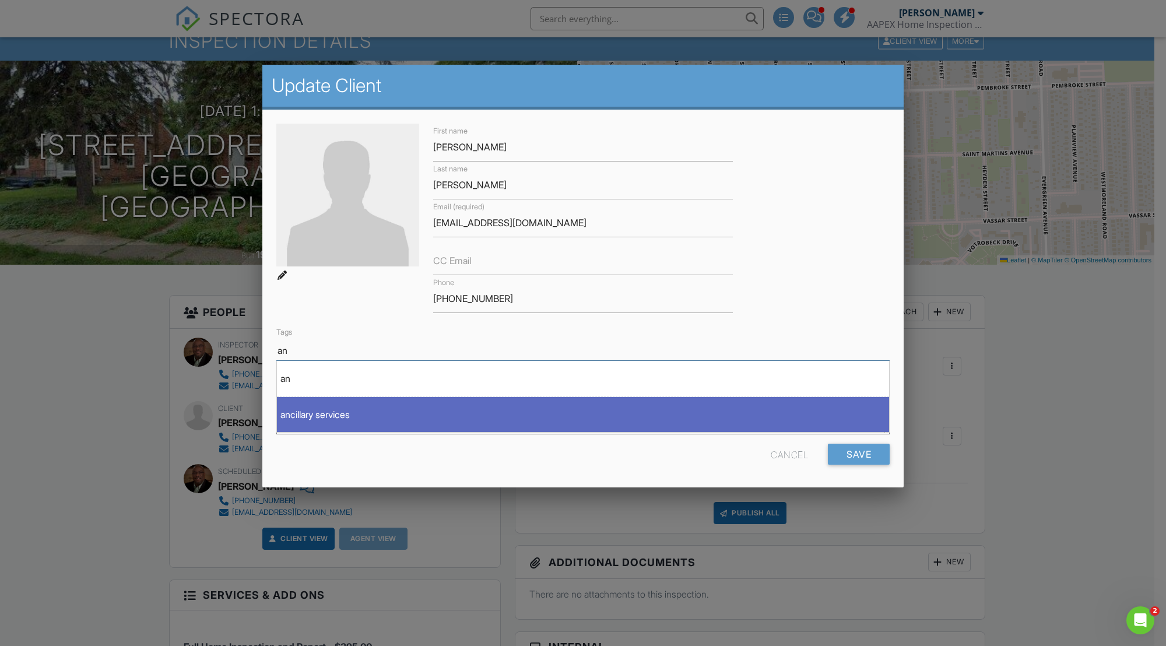
type input "an"
click at [348, 406] on div "ancillary services" at bounding box center [583, 414] width 612 height 16
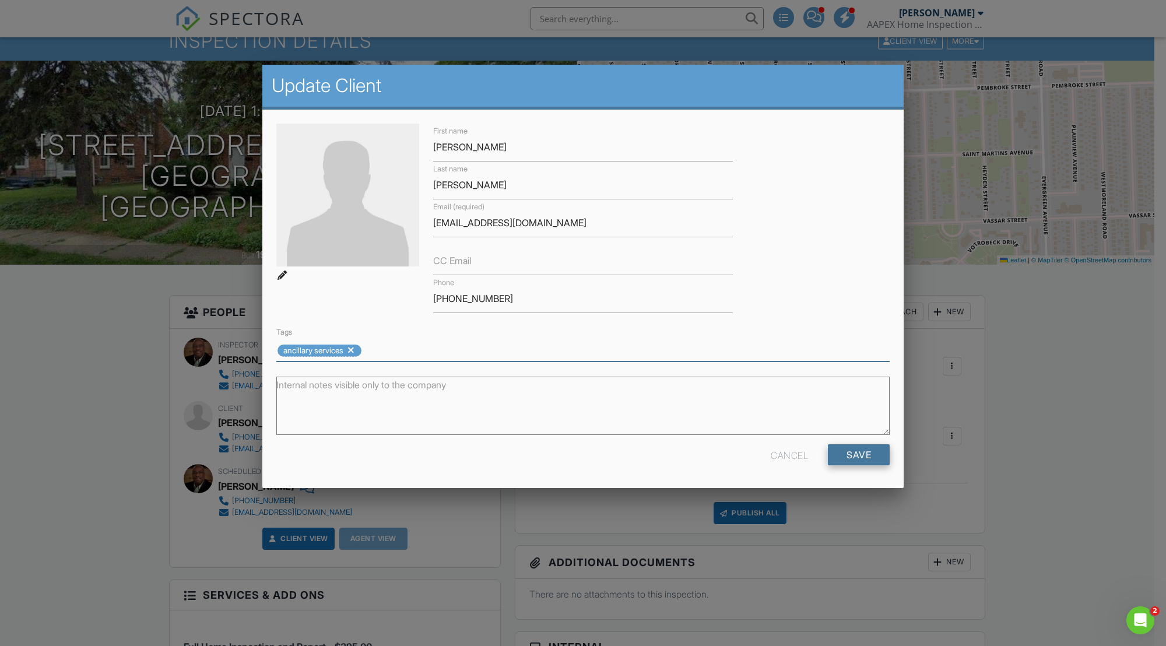
click at [857, 454] on input "Save" at bounding box center [859, 454] width 62 height 21
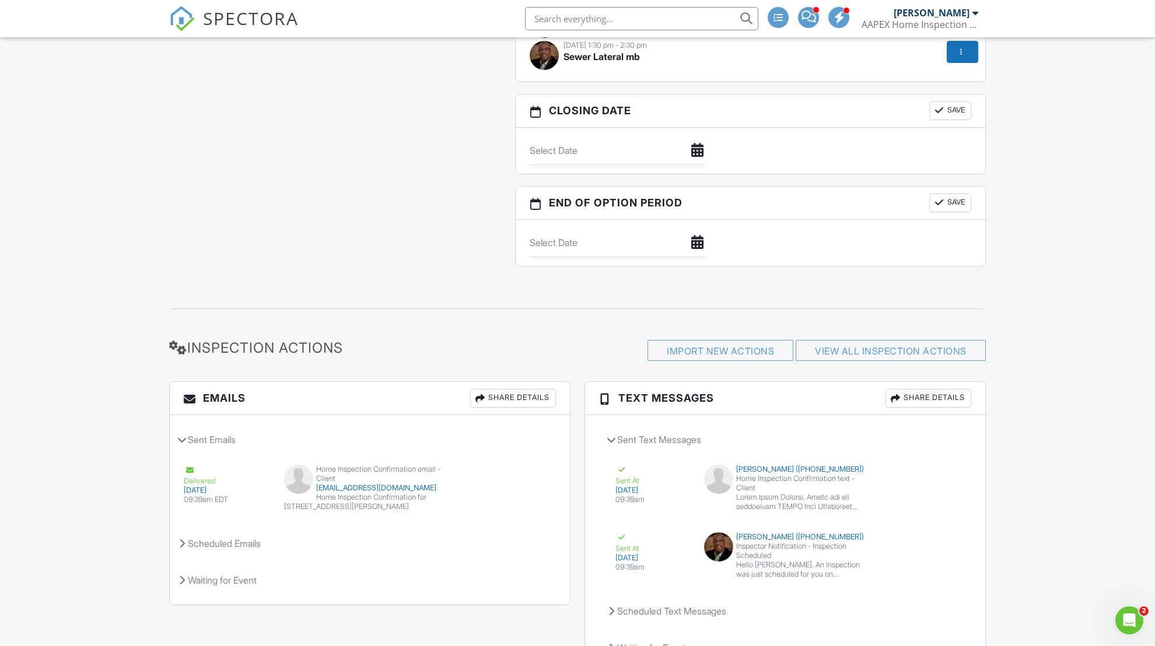
scroll to position [1214, 0]
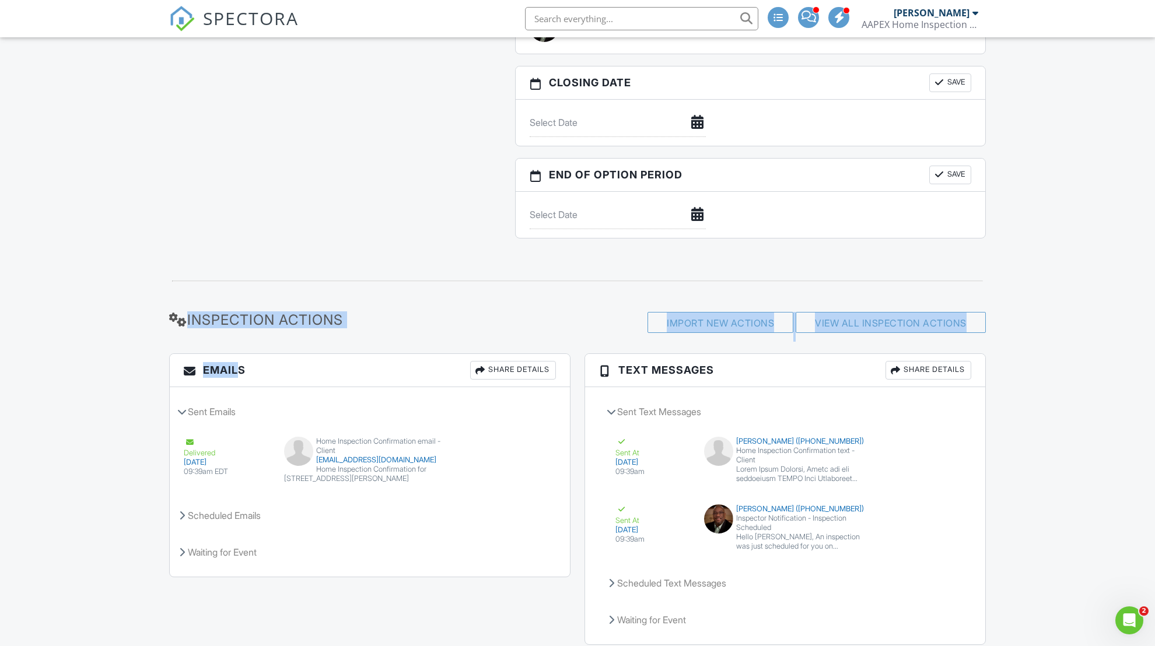
drag, startPoint x: 232, startPoint y: 359, endPoint x: 105, endPoint y: 612, distance: 283.2
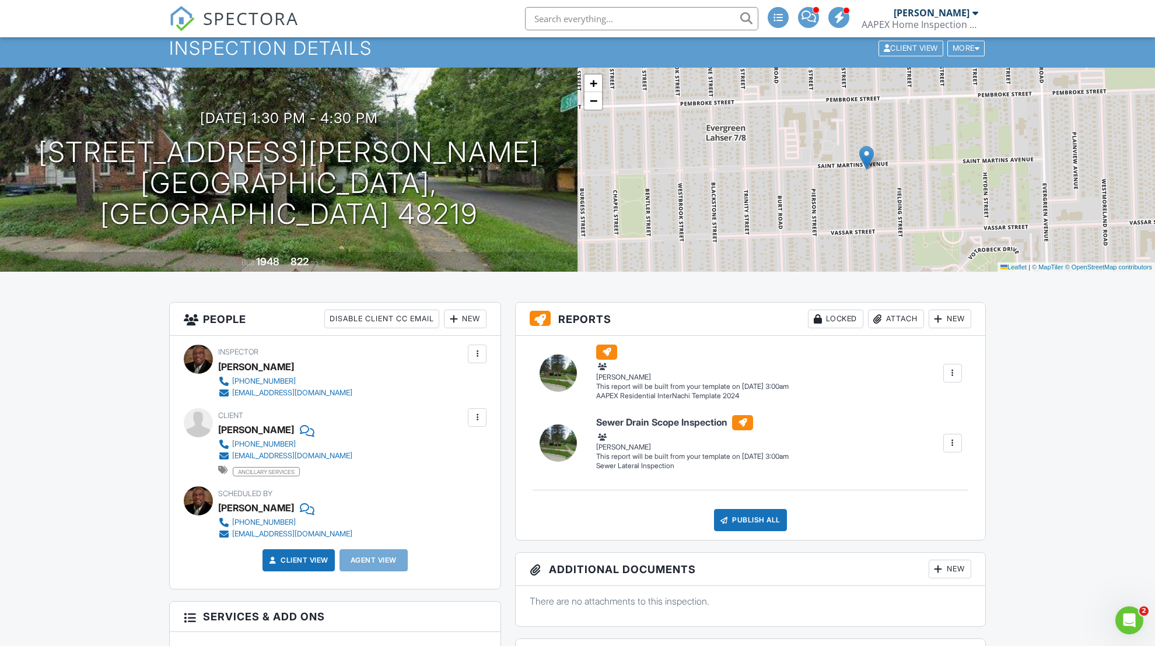
scroll to position [0, 0]
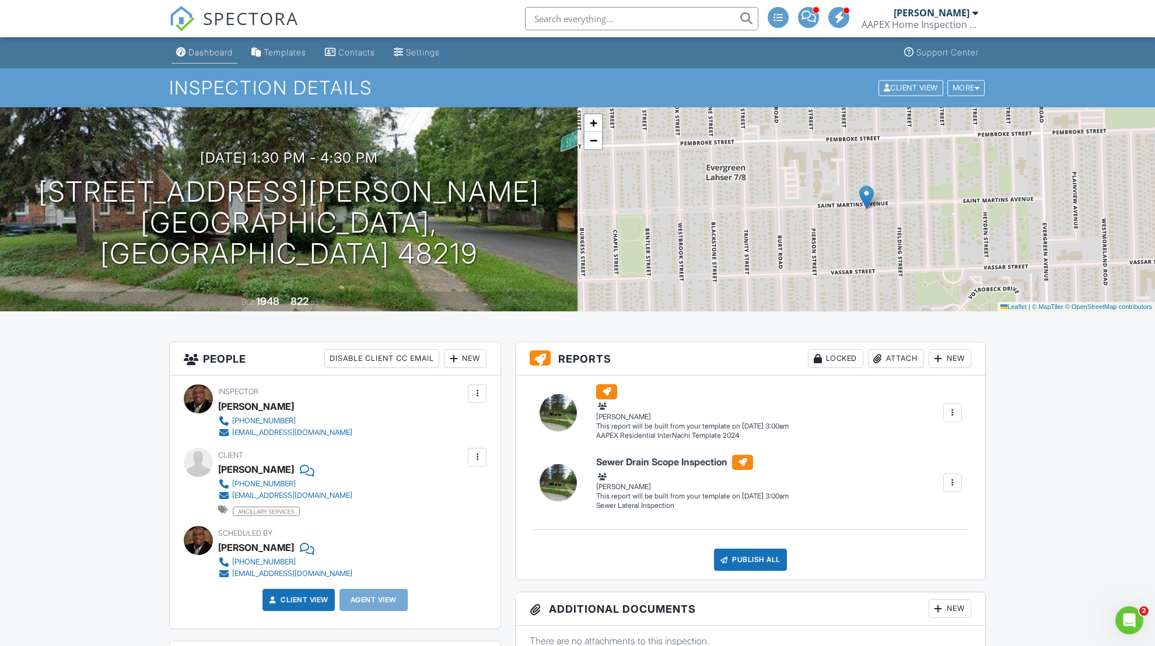
click at [204, 47] on link "Dashboard" at bounding box center [204, 53] width 66 height 22
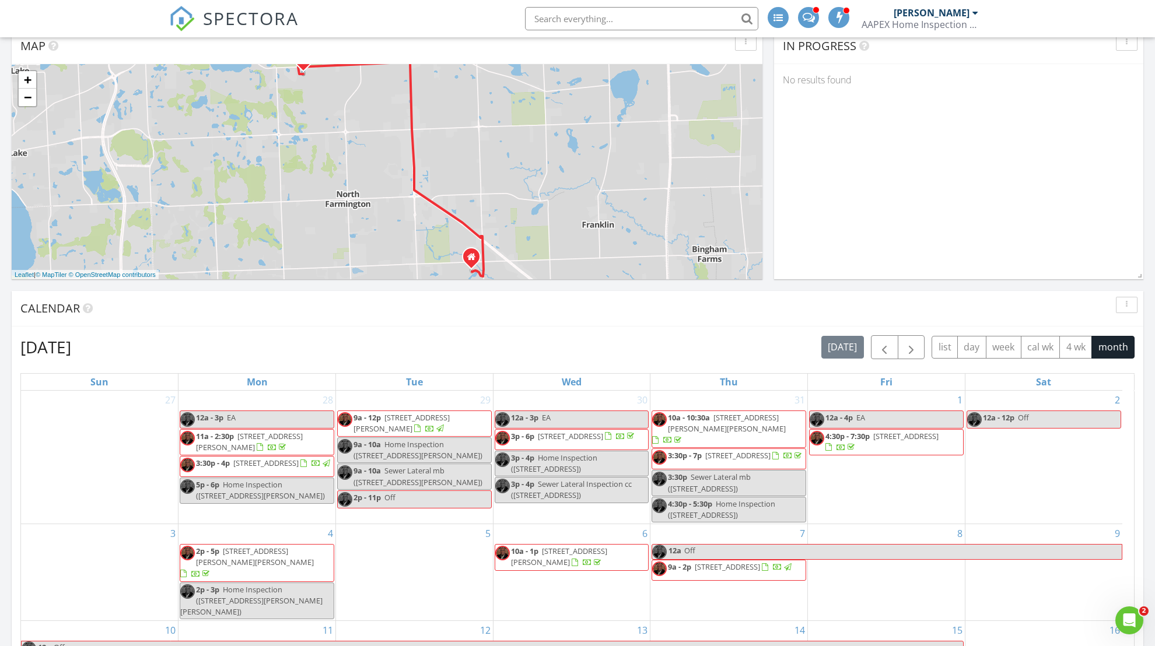
scroll to position [419, 0]
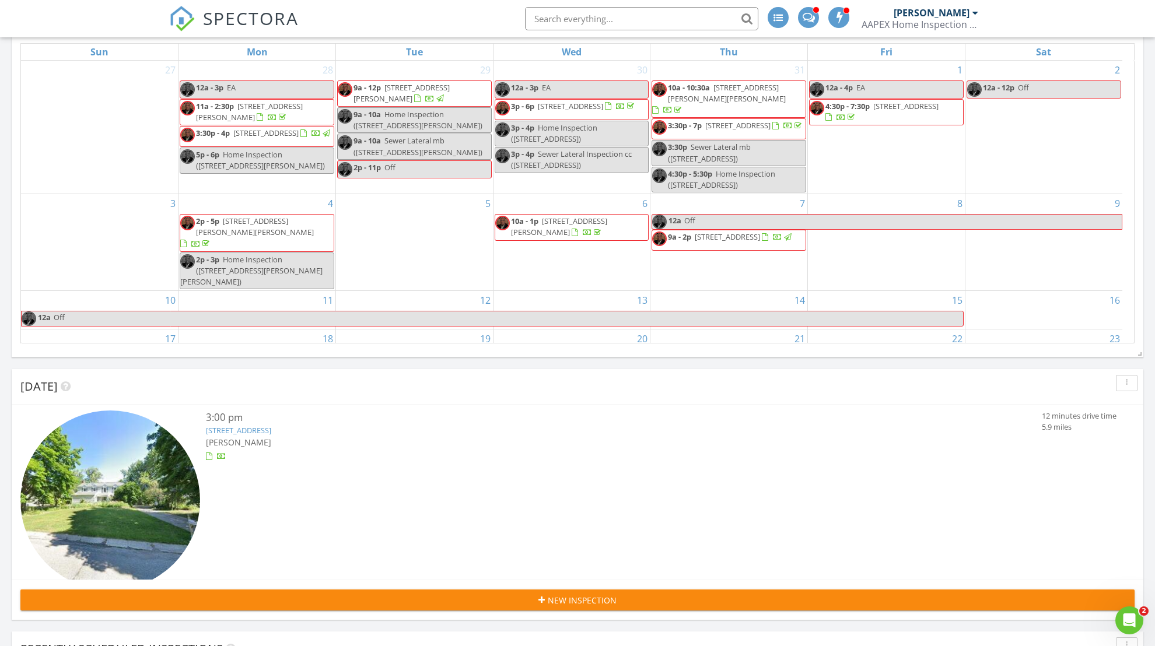
click at [271, 429] on link "[STREET_ADDRESS]" at bounding box center [238, 430] width 65 height 10
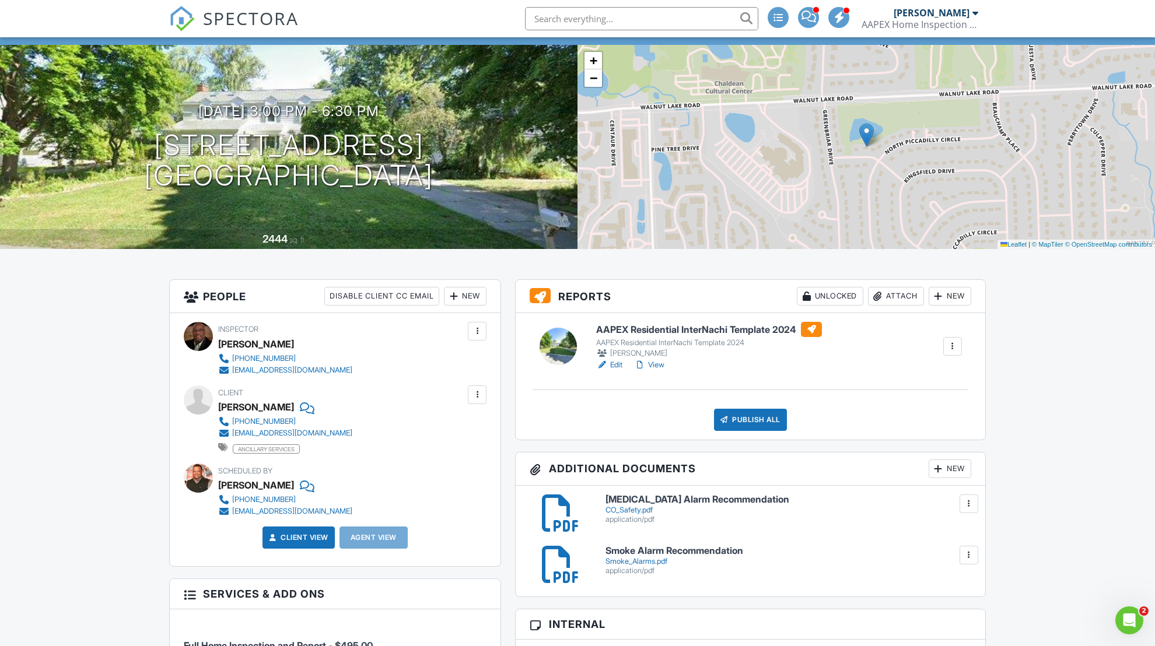
scroll to position [44, 0]
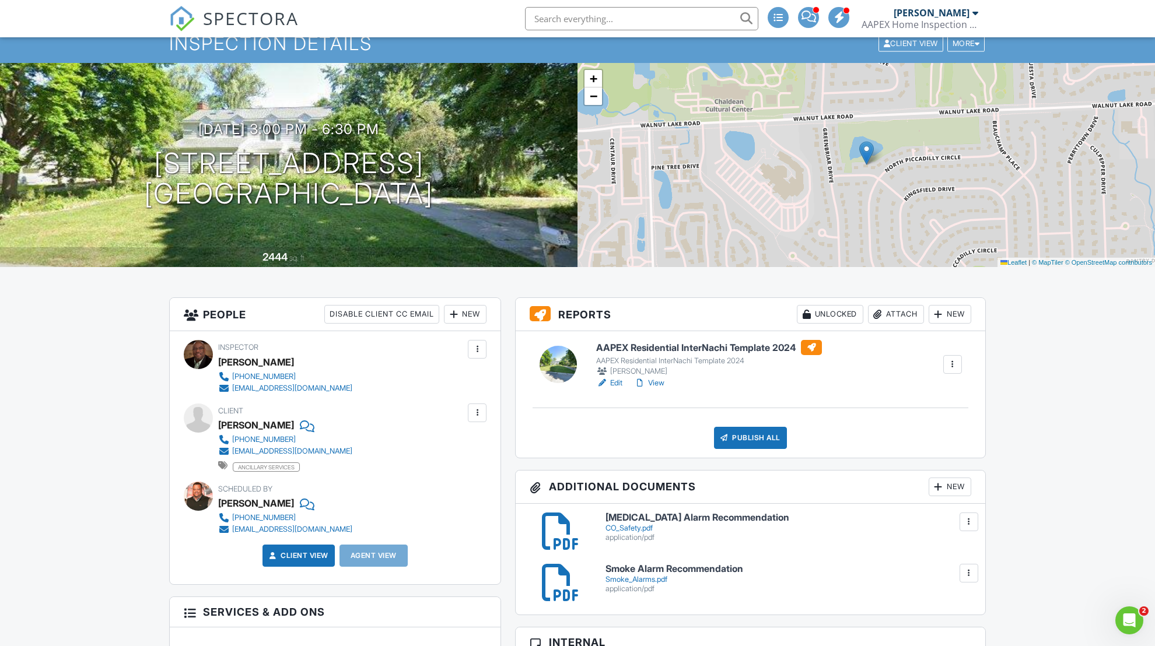
drag, startPoint x: 131, startPoint y: 155, endPoint x: 494, endPoint y: 199, distance: 365.9
click at [494, 199] on div "[DATE] 3:00 pm - 6:30 pm [STREET_ADDRESS] [GEOGRAPHIC_DATA]" at bounding box center [288, 165] width 577 height 88
